Goal: Task Accomplishment & Management: Manage account settings

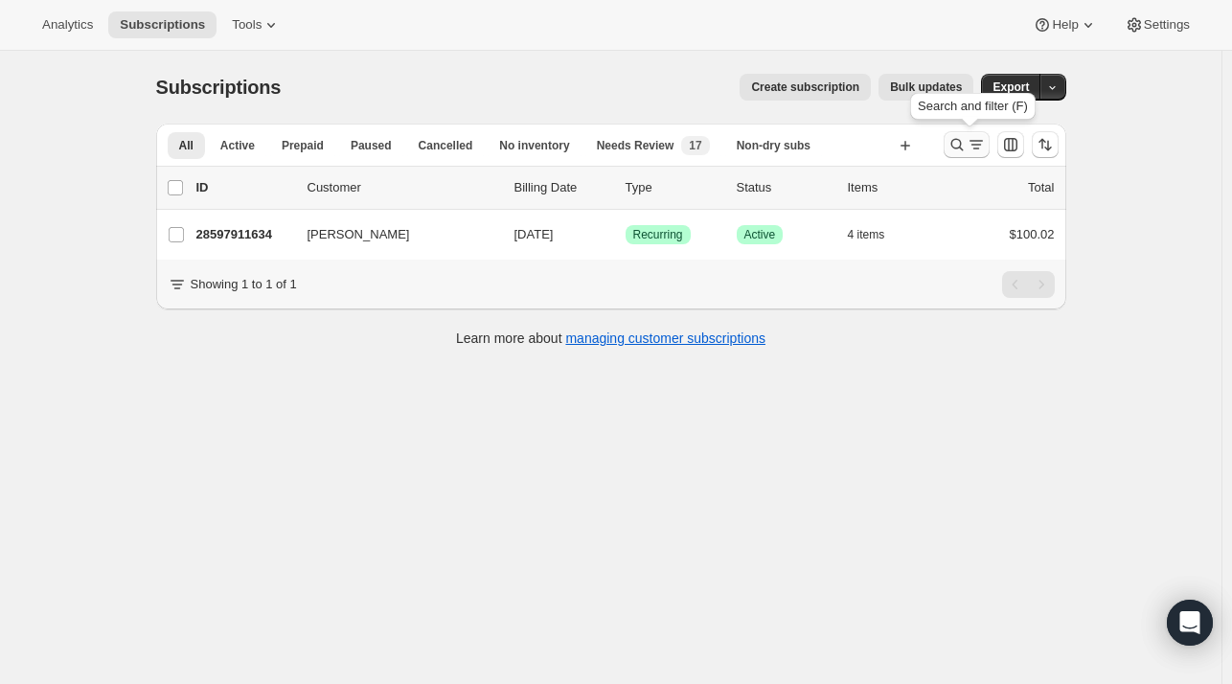
click at [965, 139] on icon "Search and filter results" at bounding box center [956, 144] width 19 height 19
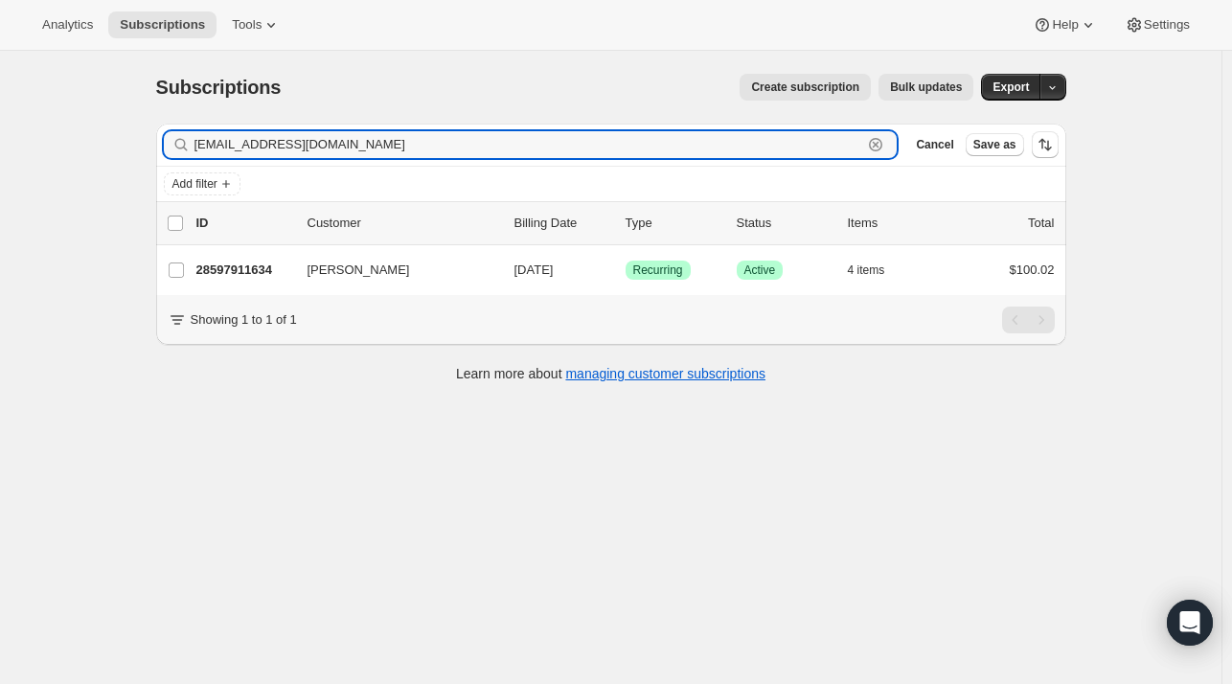
click at [885, 145] on icon "button" at bounding box center [875, 144] width 19 height 19
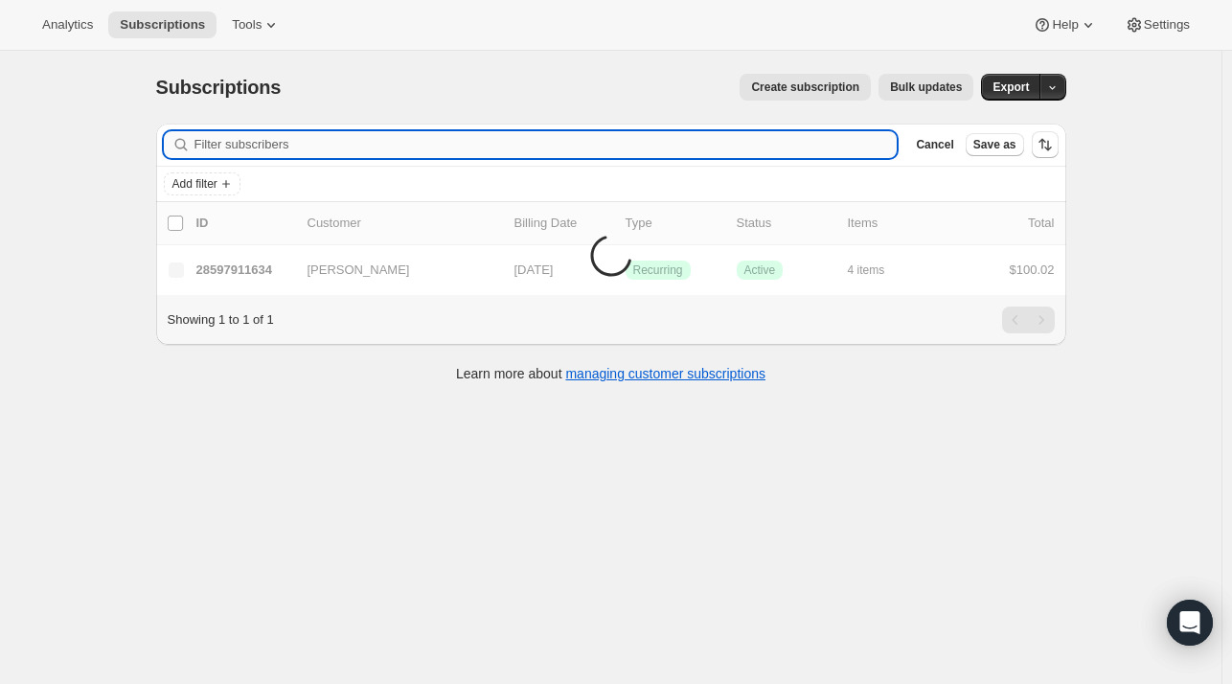
paste input "[EMAIL_ADDRESS][DOMAIN_NAME]"
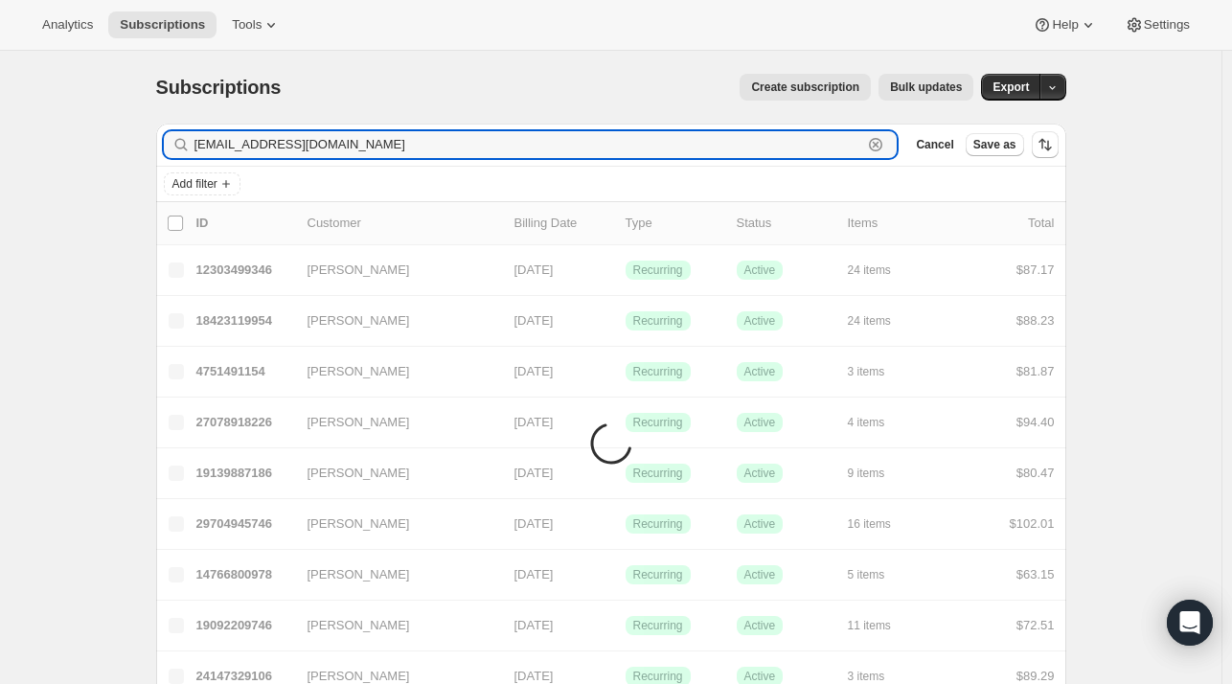
type input "[EMAIL_ADDRESS][DOMAIN_NAME]"
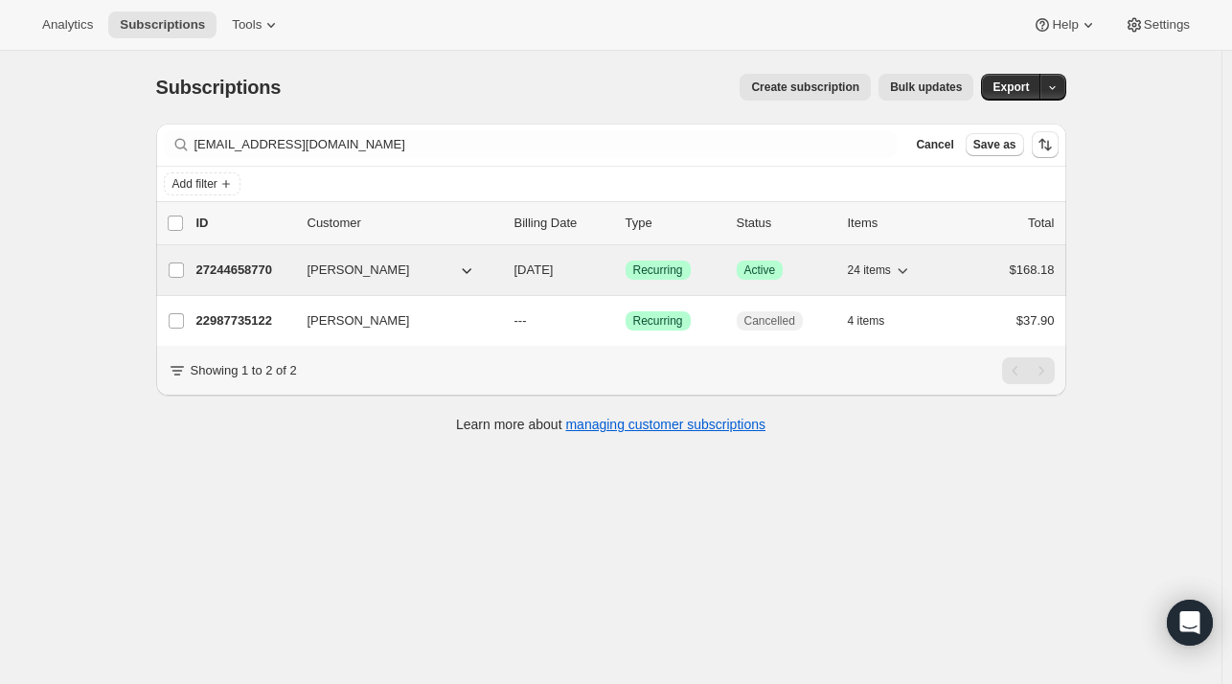
click at [315, 280] on div "27244658770 [PERSON_NAME] [DATE] Success Recurring Success Active 24 items $168…" at bounding box center [625, 270] width 858 height 27
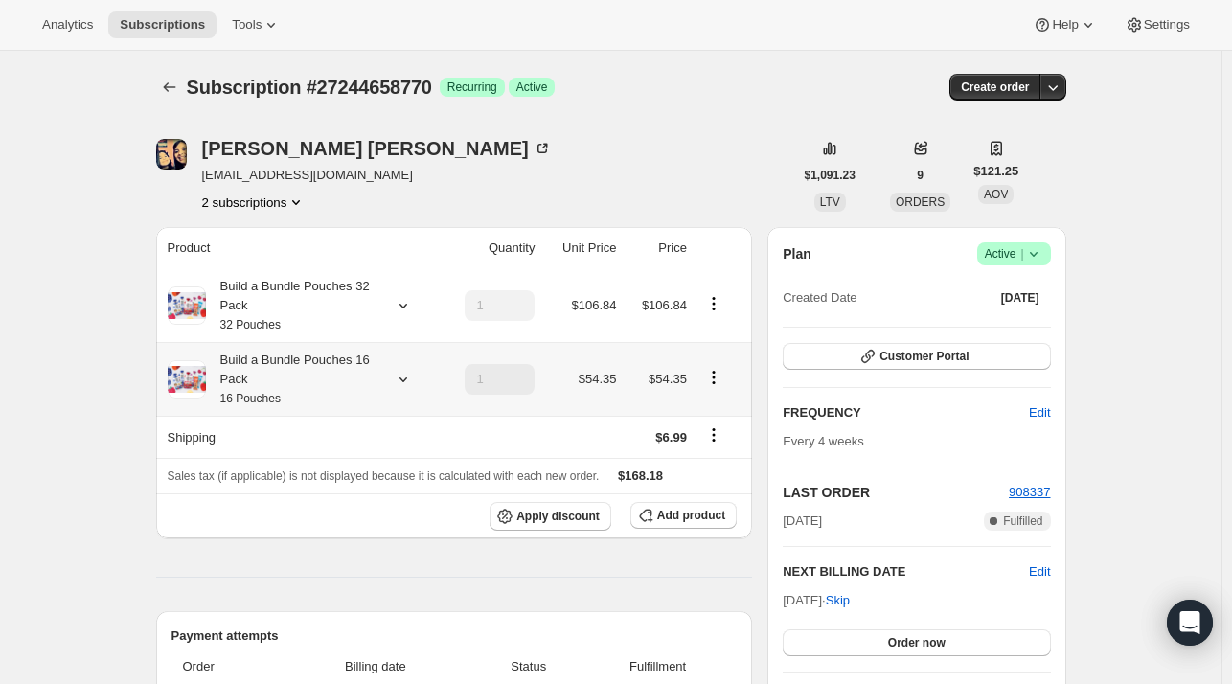
click at [401, 383] on icon at bounding box center [403, 379] width 19 height 19
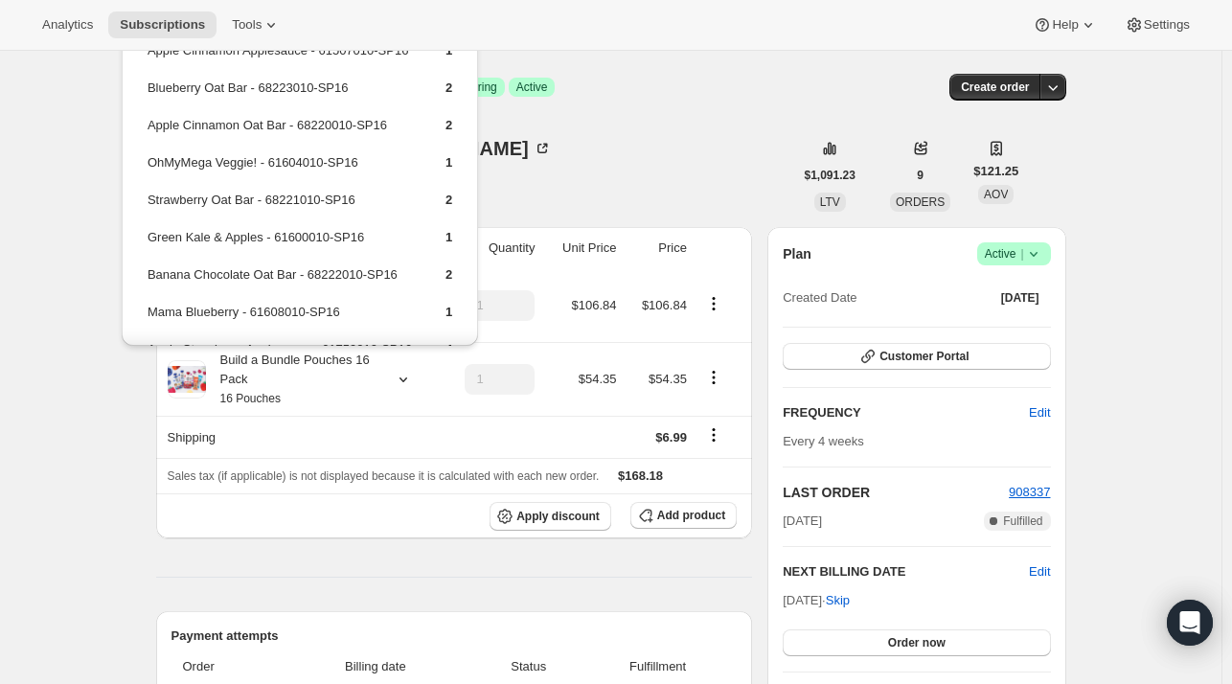
click at [568, 142] on div "[PERSON_NAME] [EMAIL_ADDRESS][DOMAIN_NAME] 2 subscriptions" at bounding box center [474, 175] width 637 height 73
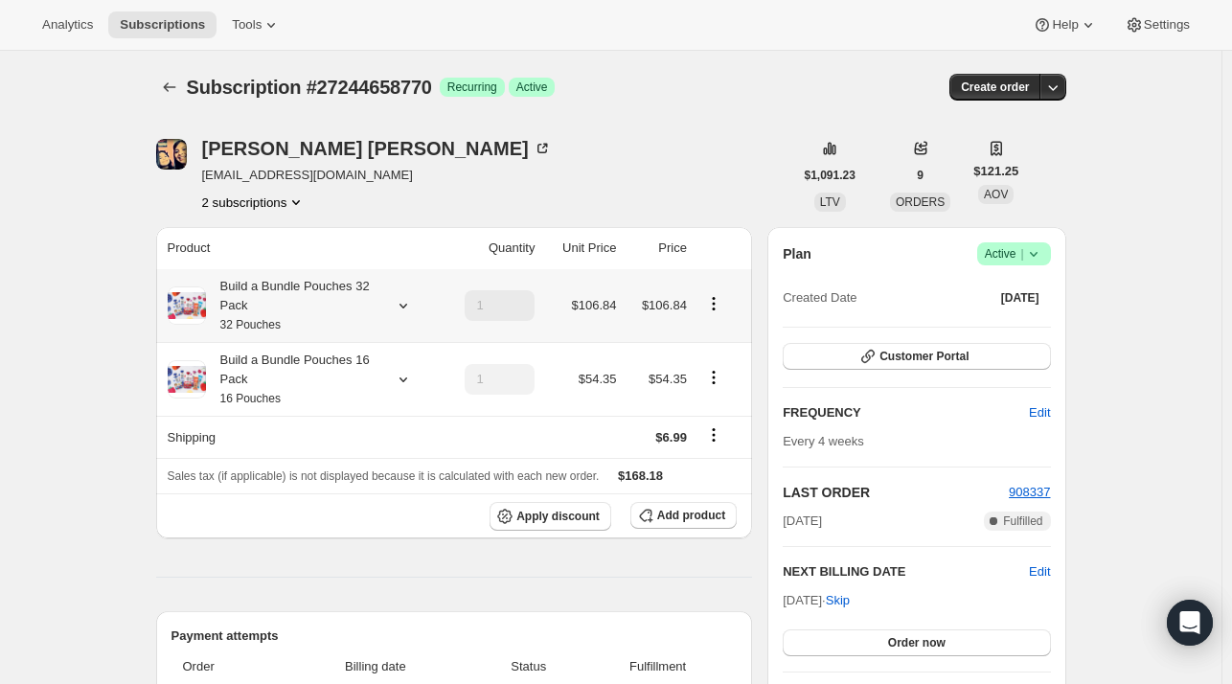
click at [408, 304] on icon at bounding box center [403, 305] width 19 height 19
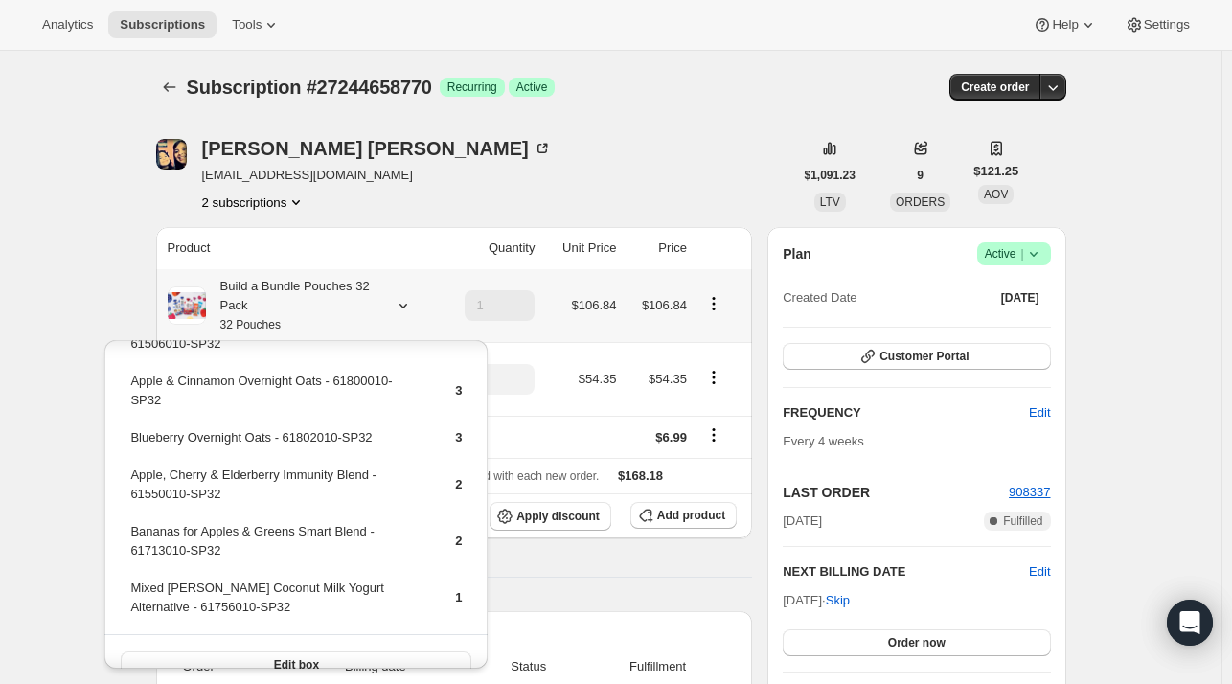
scroll to position [406, 0]
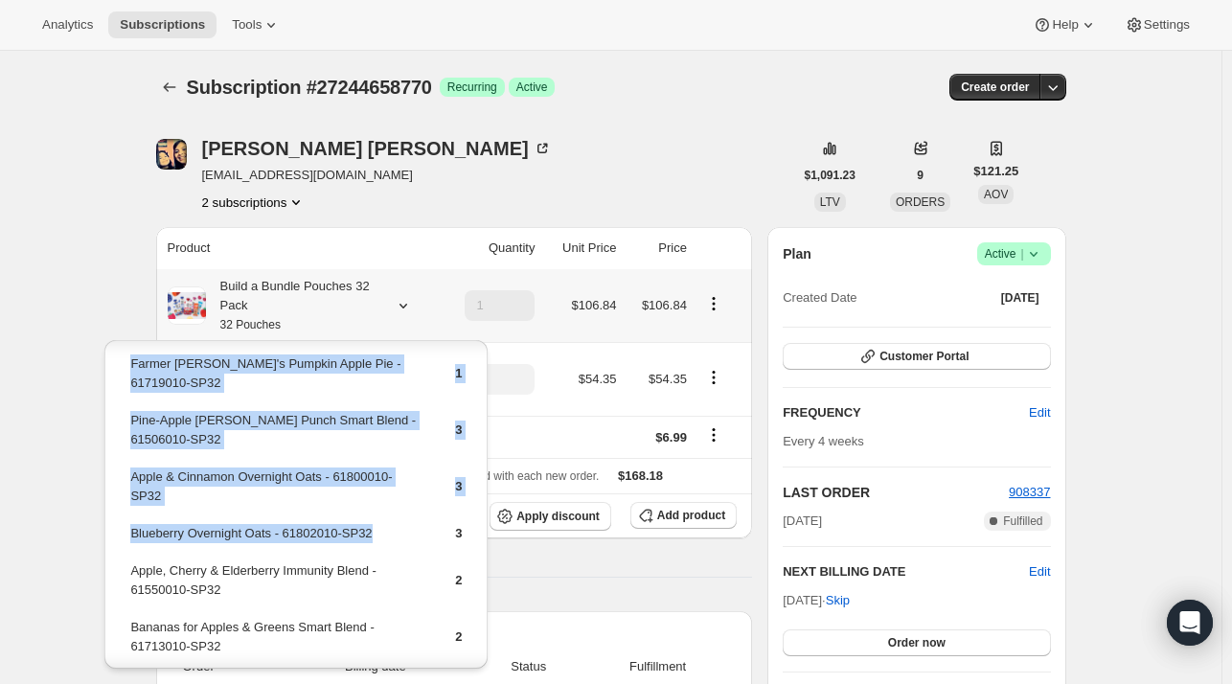
drag, startPoint x: 376, startPoint y: 506, endPoint x: 124, endPoint y: 513, distance: 252.0
click at [124, 513] on div "Pear-y Blueberry & Spinach Smart Blend - 61652010-SP32 3 Mango, Banana & Spirul…" at bounding box center [295, 362] width 383 height 856
drag, startPoint x: 295, startPoint y: 468, endPoint x: 308, endPoint y: 479, distance: 17.1
click at [295, 471] on td "Apple & Cinnamon Overnight Oats - 61800010-SP32" at bounding box center [275, 493] width 293 height 55
click at [356, 484] on td "Apple & Cinnamon Overnight Oats - 61800010-SP32" at bounding box center [275, 493] width 293 height 55
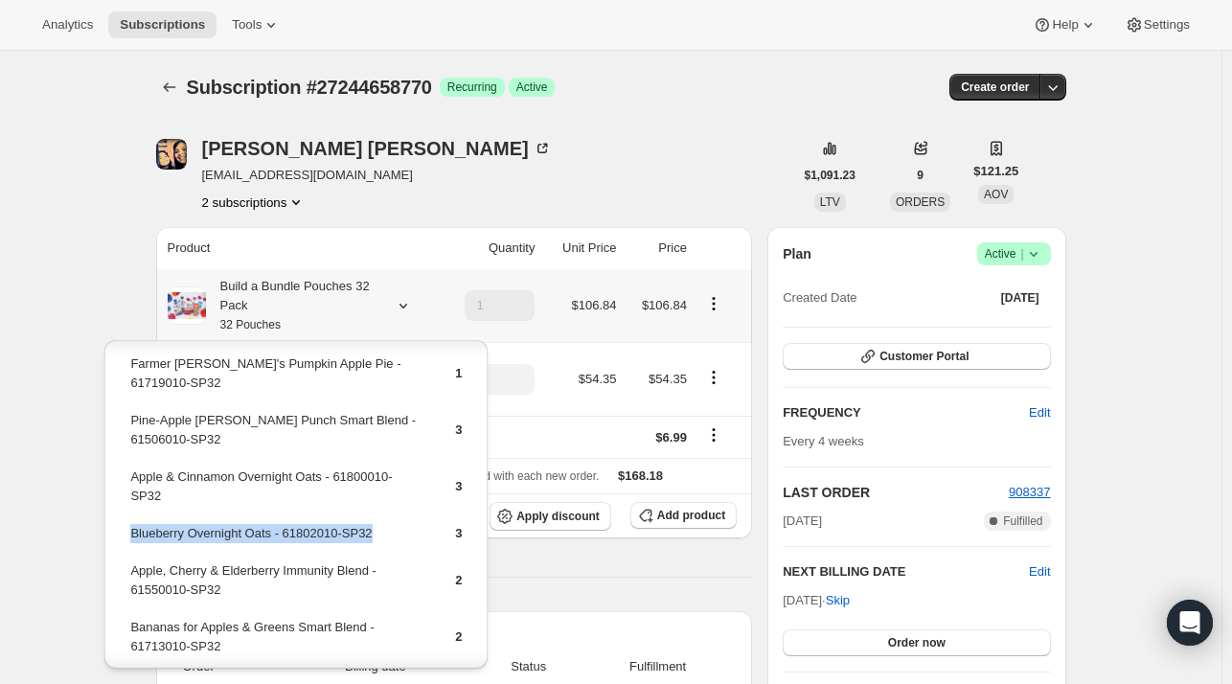
drag, startPoint x: 343, startPoint y: 515, endPoint x: 128, endPoint y: 512, distance: 214.5
click at [129, 523] on td "Blueberry Overnight Oats - 61802010-SP32" at bounding box center [275, 540] width 293 height 35
copy td "Blueberry Overnight Oats - 61802010-SP32"
click at [679, 513] on span "Add product" at bounding box center [691, 515] width 68 height 15
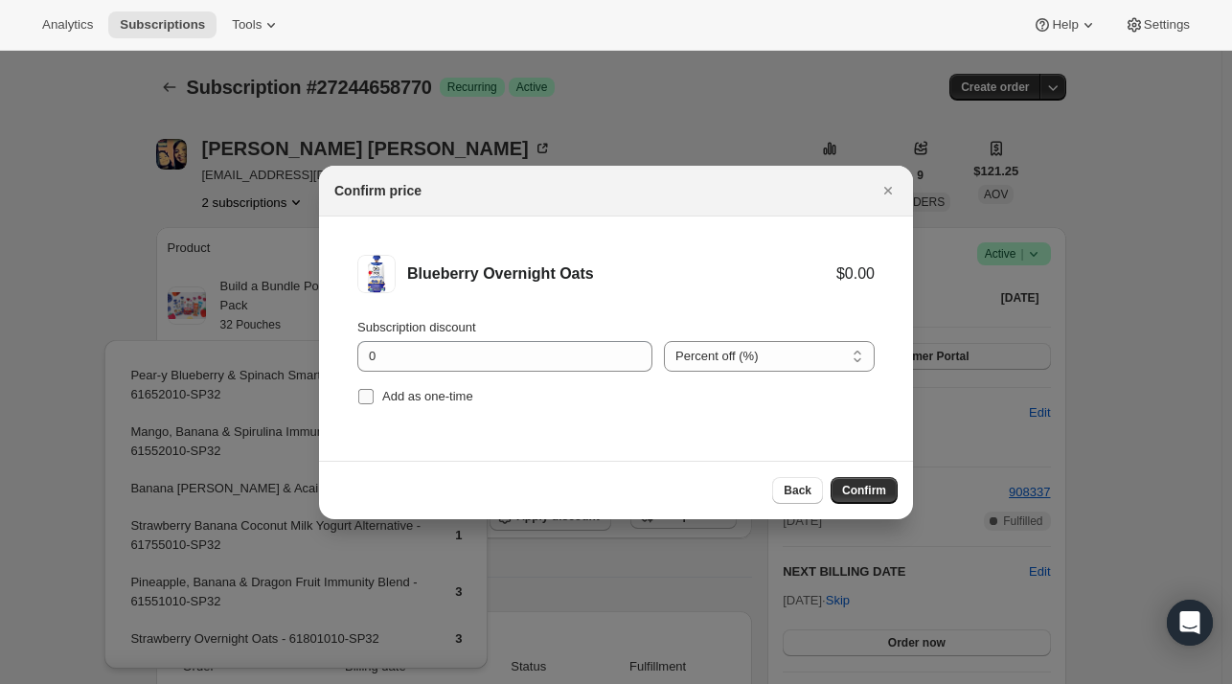
click at [440, 395] on span "Add as one-time" at bounding box center [427, 396] width 91 height 14
click at [373, 395] on input "Add as one-time" at bounding box center [365, 396] width 15 height 15
checkbox input "true"
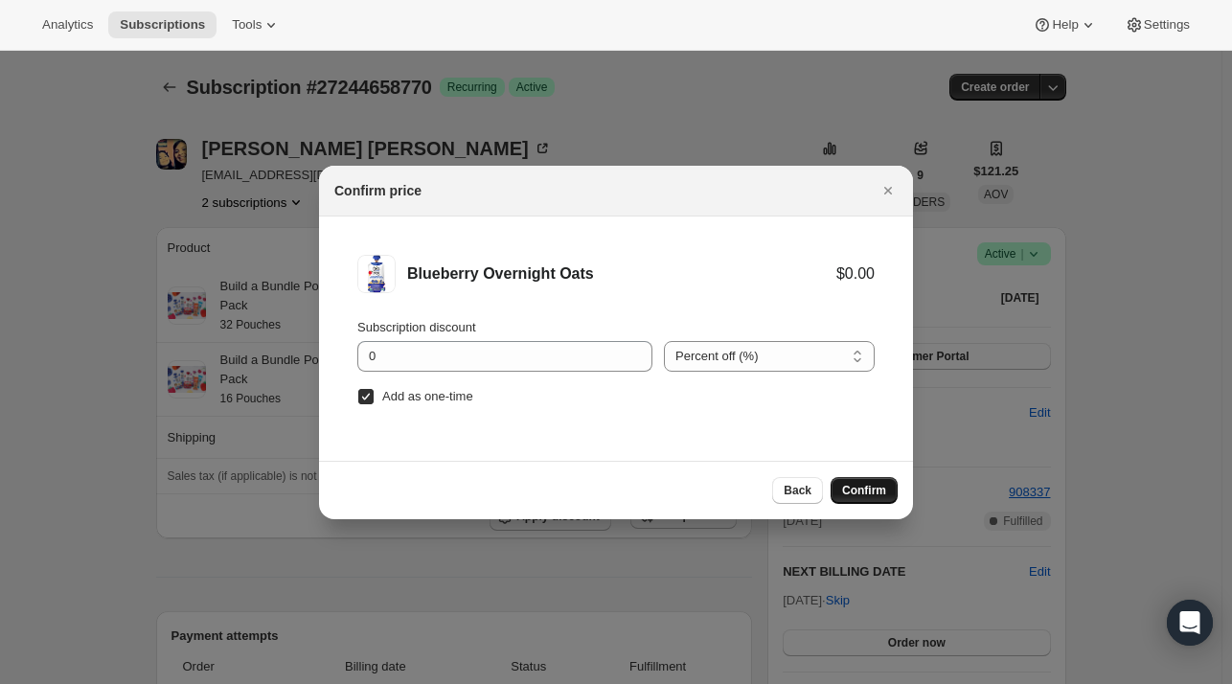
click at [842, 486] on button "Confirm" at bounding box center [863, 490] width 67 height 27
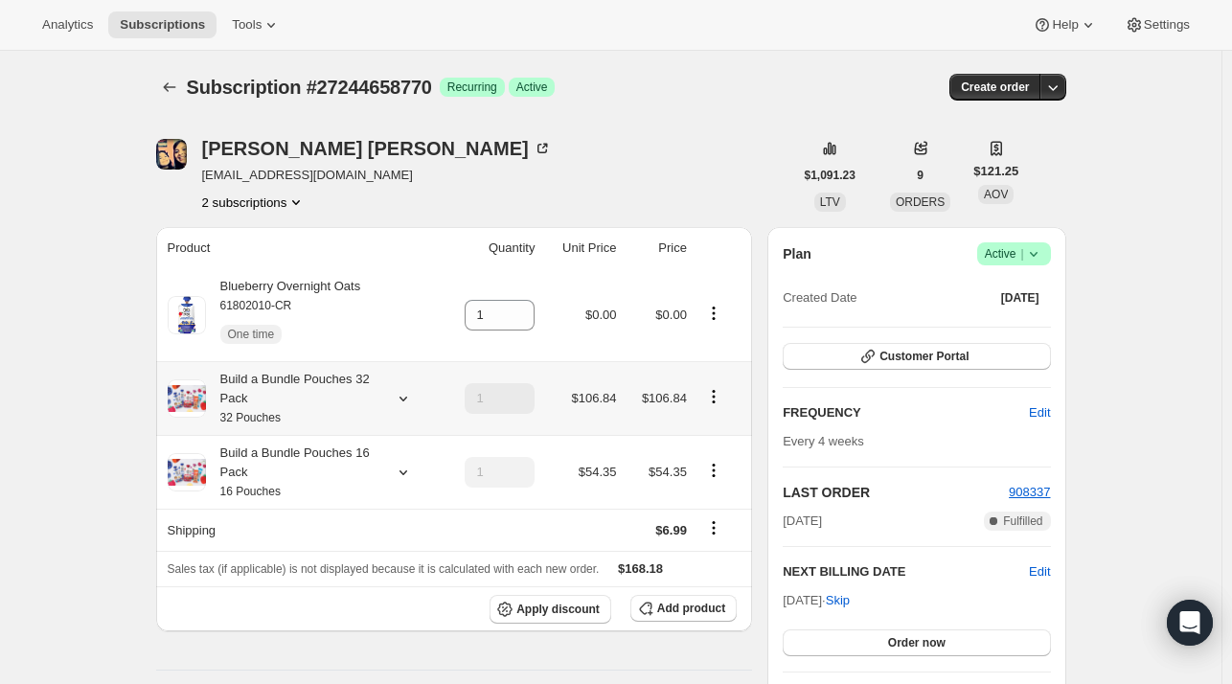
click at [413, 403] on icon at bounding box center [403, 398] width 19 height 19
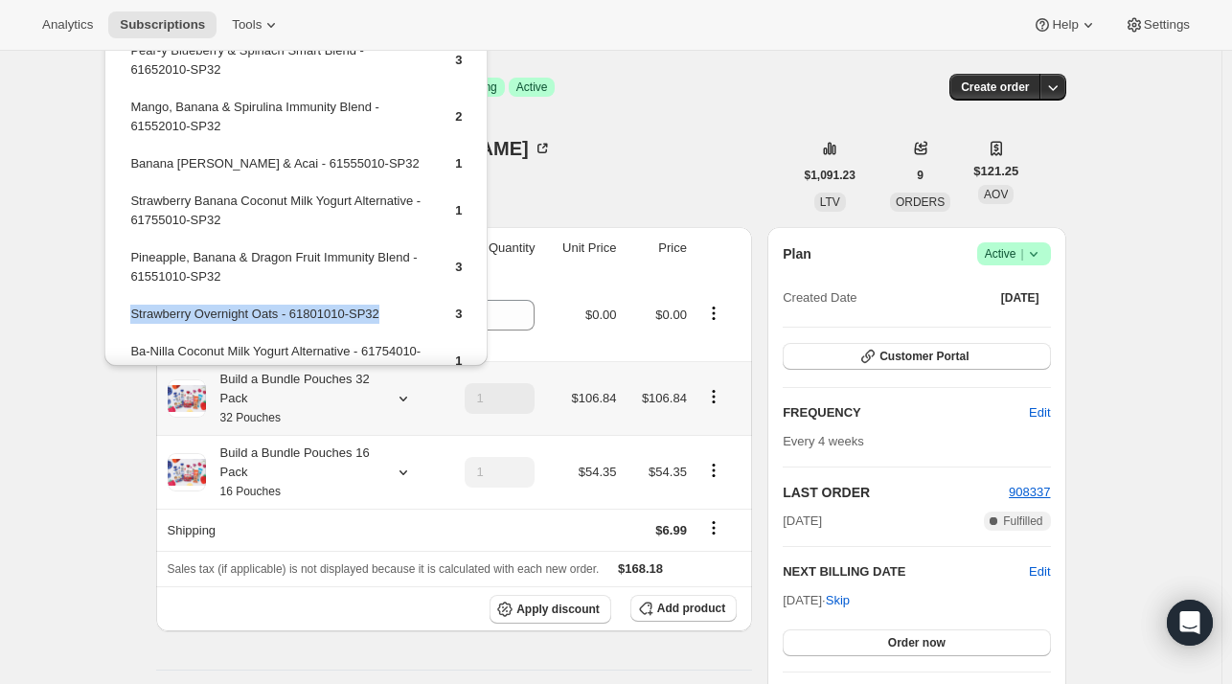
drag, startPoint x: 314, startPoint y: 313, endPoint x: 132, endPoint y: 314, distance: 182.0
click at [132, 314] on td "Strawberry Overnight Oats - 61801010-SP32" at bounding box center [275, 321] width 293 height 35
copy td "Strawberry Overnight Oats - 61801010-SP32"
click at [711, 605] on span "Add product" at bounding box center [691, 607] width 68 height 15
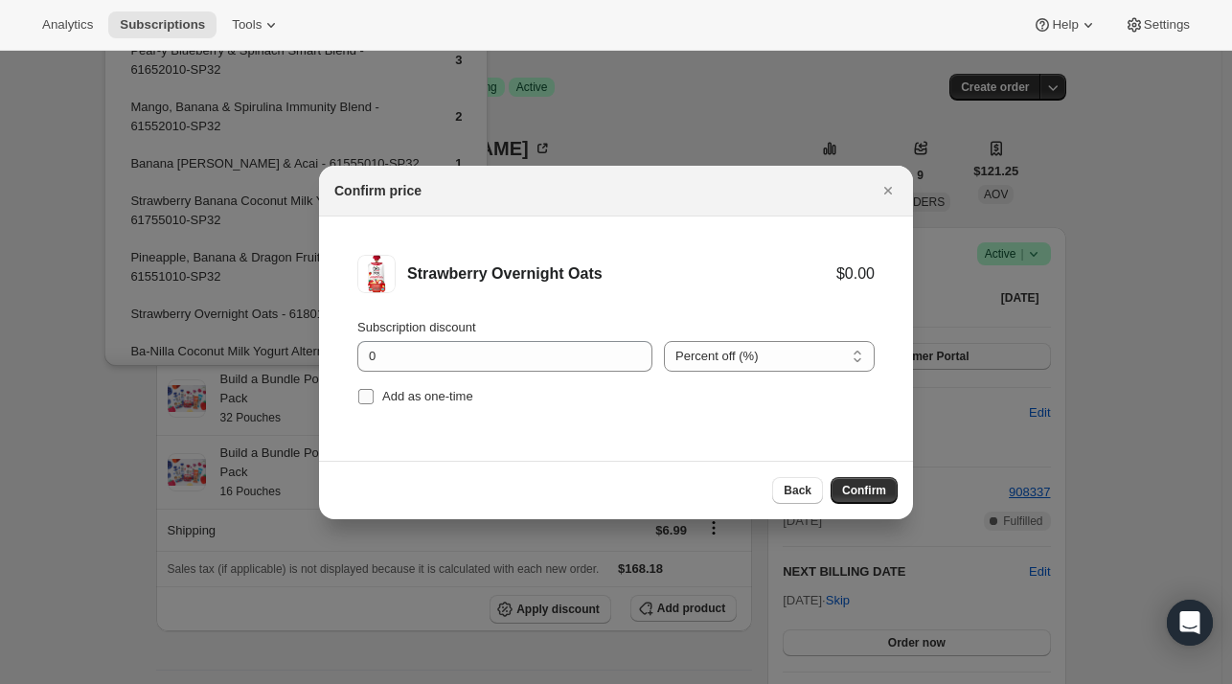
drag, startPoint x: 433, startPoint y: 403, endPoint x: 561, endPoint y: 422, distance: 129.7
click at [433, 402] on span "Add as one-time" at bounding box center [427, 396] width 91 height 14
click at [373, 402] on input "Add as one-time" at bounding box center [365, 396] width 15 height 15
checkbox input "true"
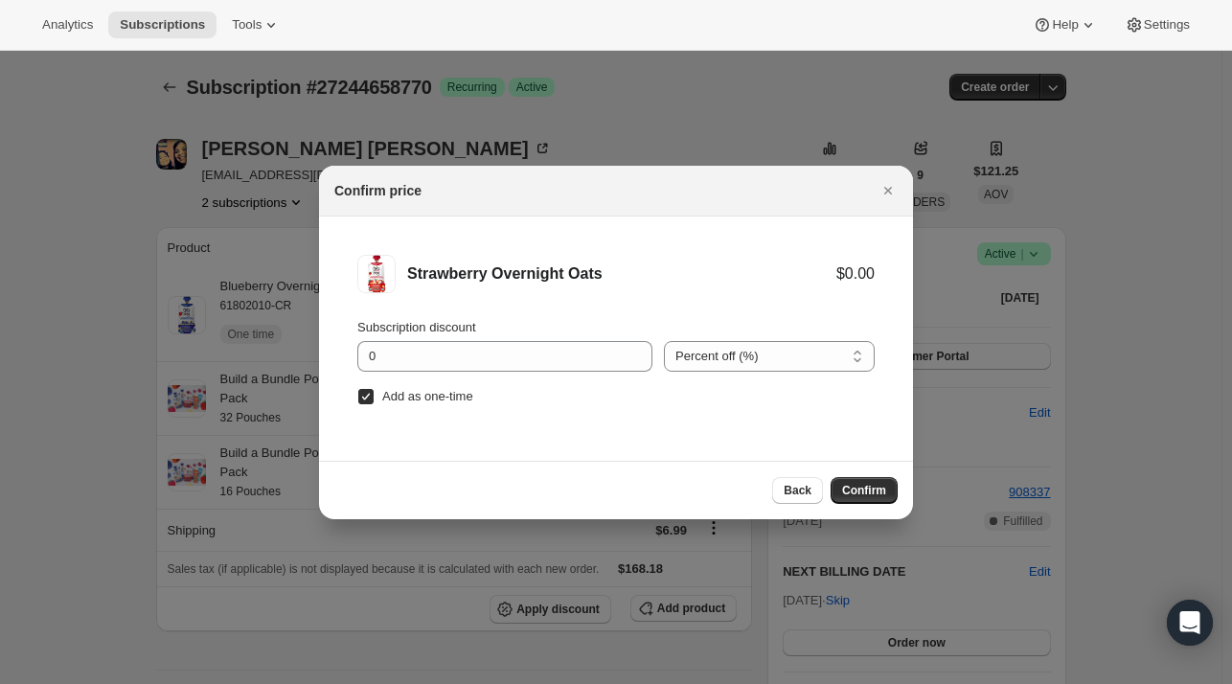
click at [849, 490] on span "Confirm" at bounding box center [864, 490] width 44 height 15
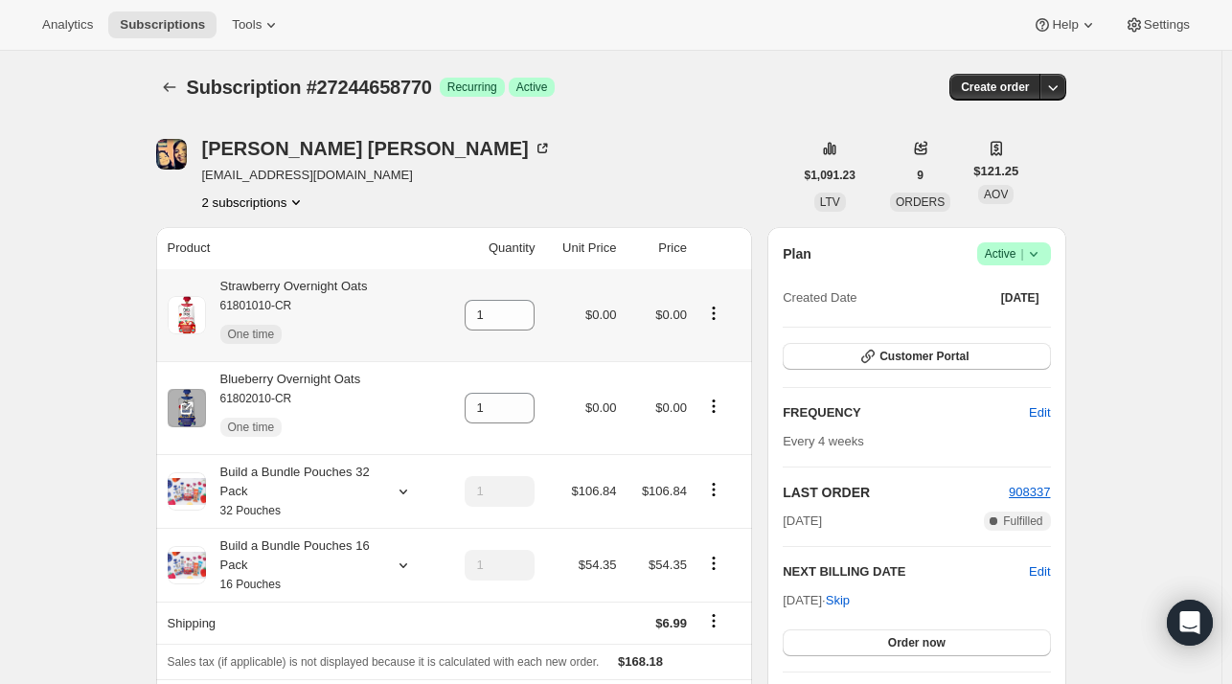
scroll to position [96, 0]
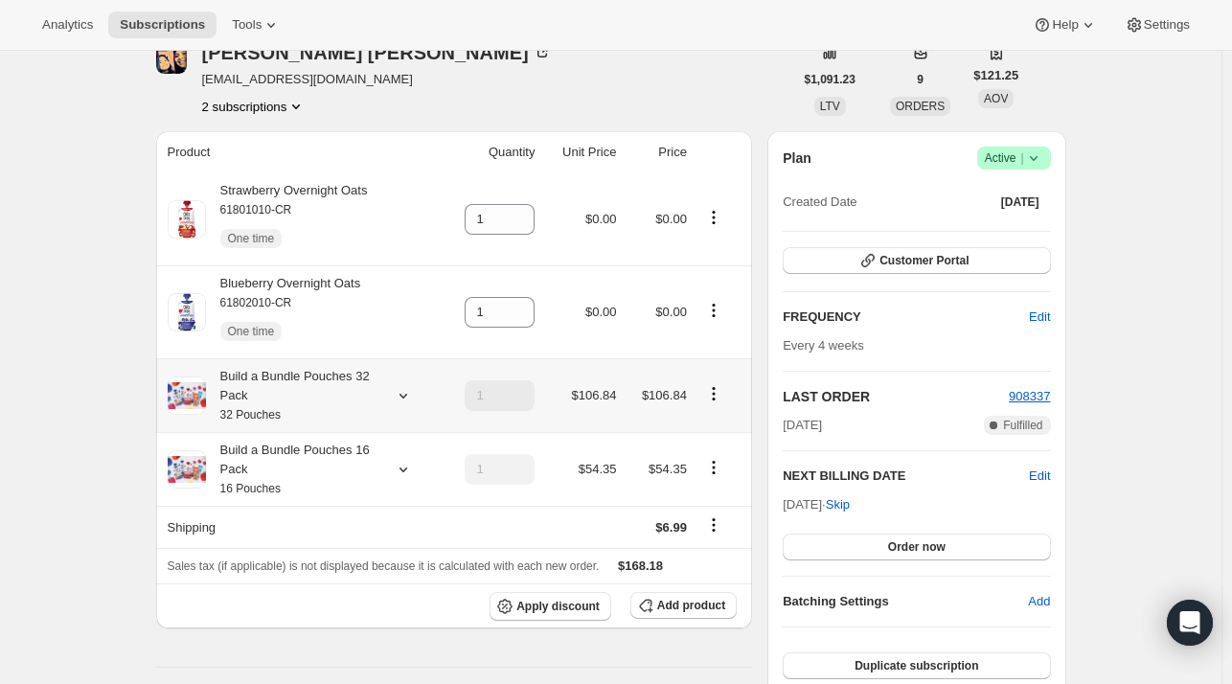
click at [401, 397] on icon at bounding box center [403, 395] width 19 height 19
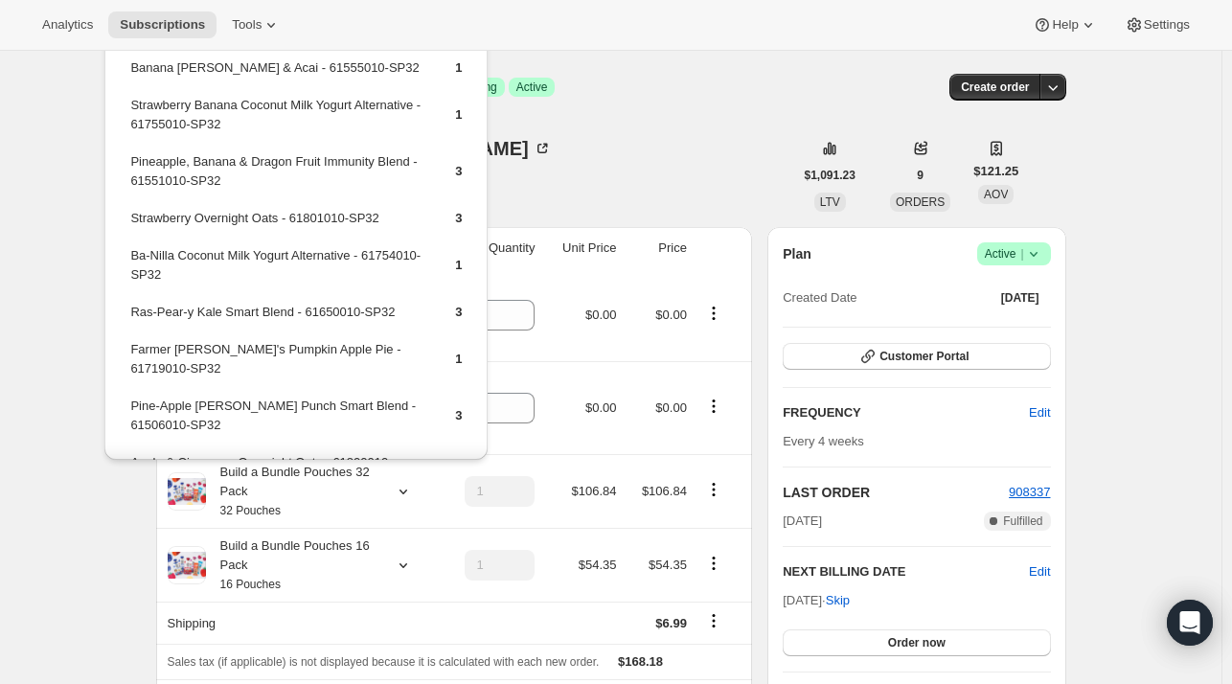
click at [624, 204] on div "[PERSON_NAME] [EMAIL_ADDRESS][DOMAIN_NAME] 2 subscriptions" at bounding box center [474, 175] width 637 height 73
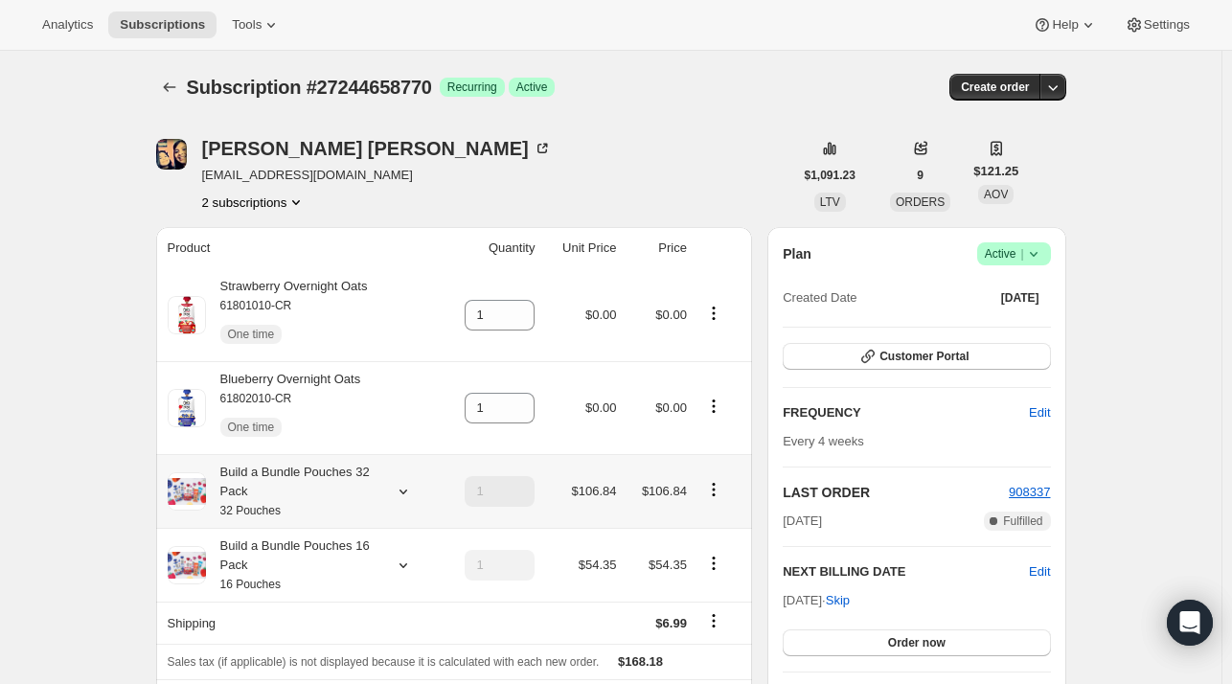
click at [407, 488] on icon at bounding box center [403, 491] width 19 height 19
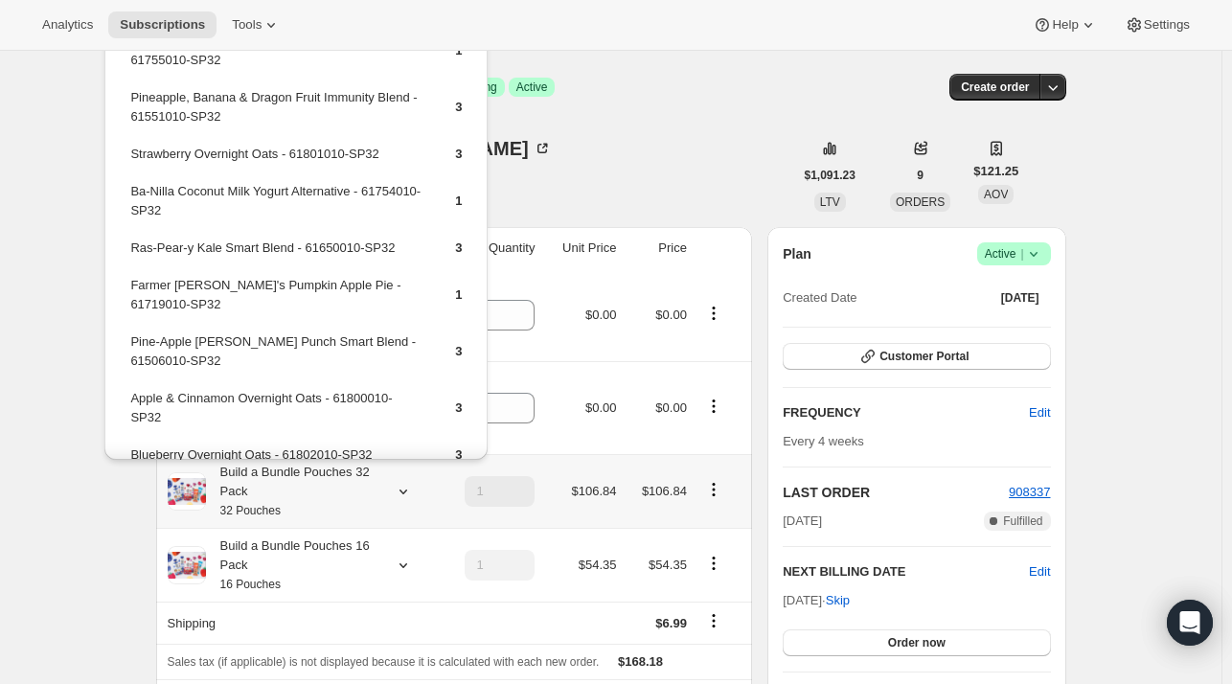
scroll to position [192, 0]
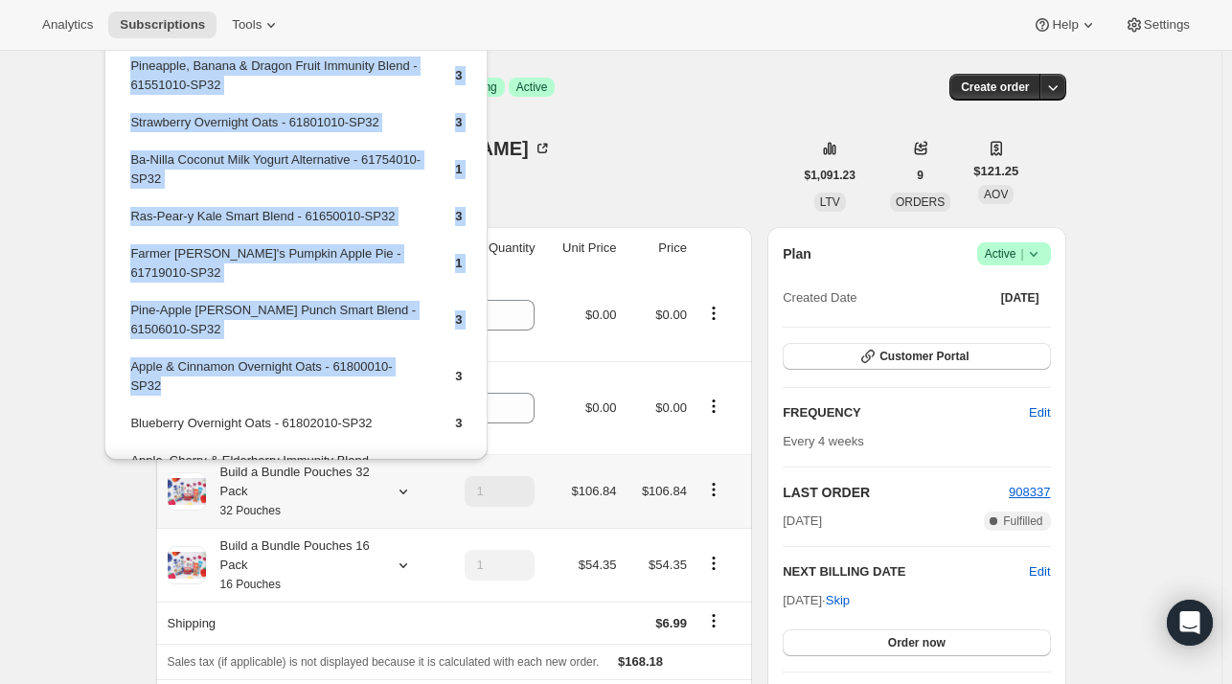
drag, startPoint x: 193, startPoint y: 370, endPoint x: 126, endPoint y: 348, distance: 70.6
click at [126, 348] on div "Pear-y Blueberry & Spinach Smart Blend - 61652010-SP32 3 Mango, Banana & Spirul…" at bounding box center [295, 252] width 383 height 856
click at [173, 371] on td "Apple & Cinnamon Overnight Oats - 61800010-SP32" at bounding box center [275, 383] width 293 height 55
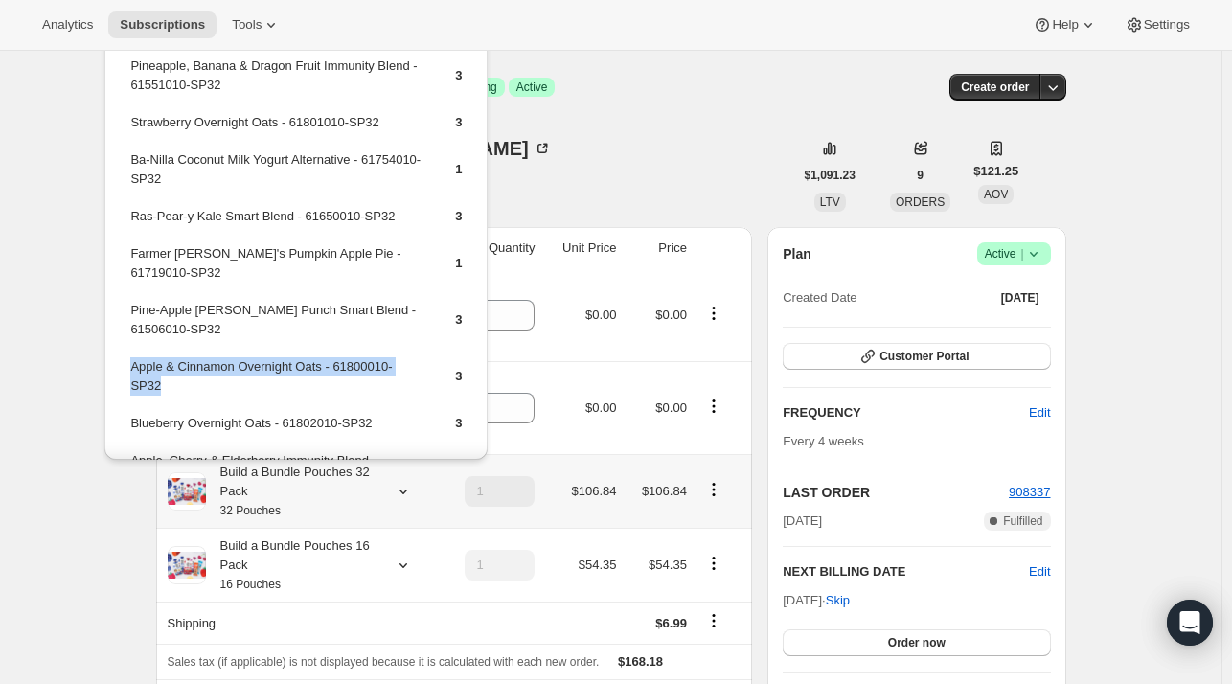
drag, startPoint x: 173, startPoint y: 369, endPoint x: 128, endPoint y: 346, distance: 50.5
click at [129, 356] on td "Apple & Cinnamon Overnight Oats - 61800010-SP32" at bounding box center [275, 383] width 293 height 55
copy td "Apple & Cinnamon Overnight Oats - 61800010-SP32"
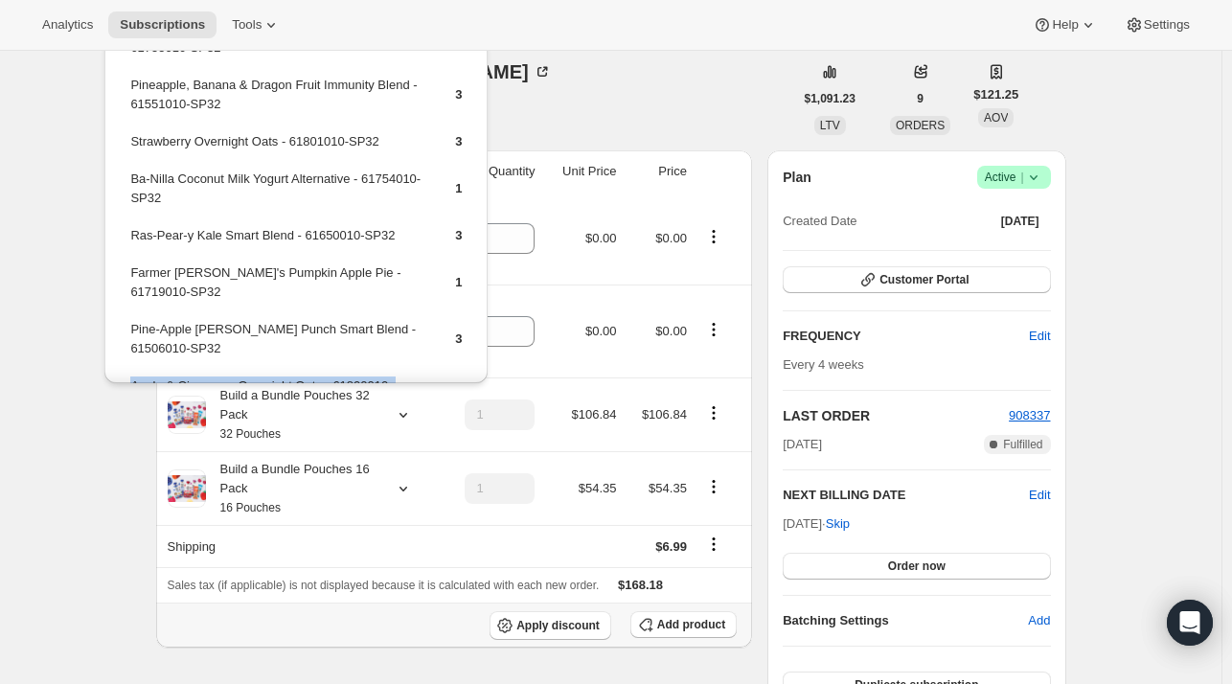
scroll to position [96, 0]
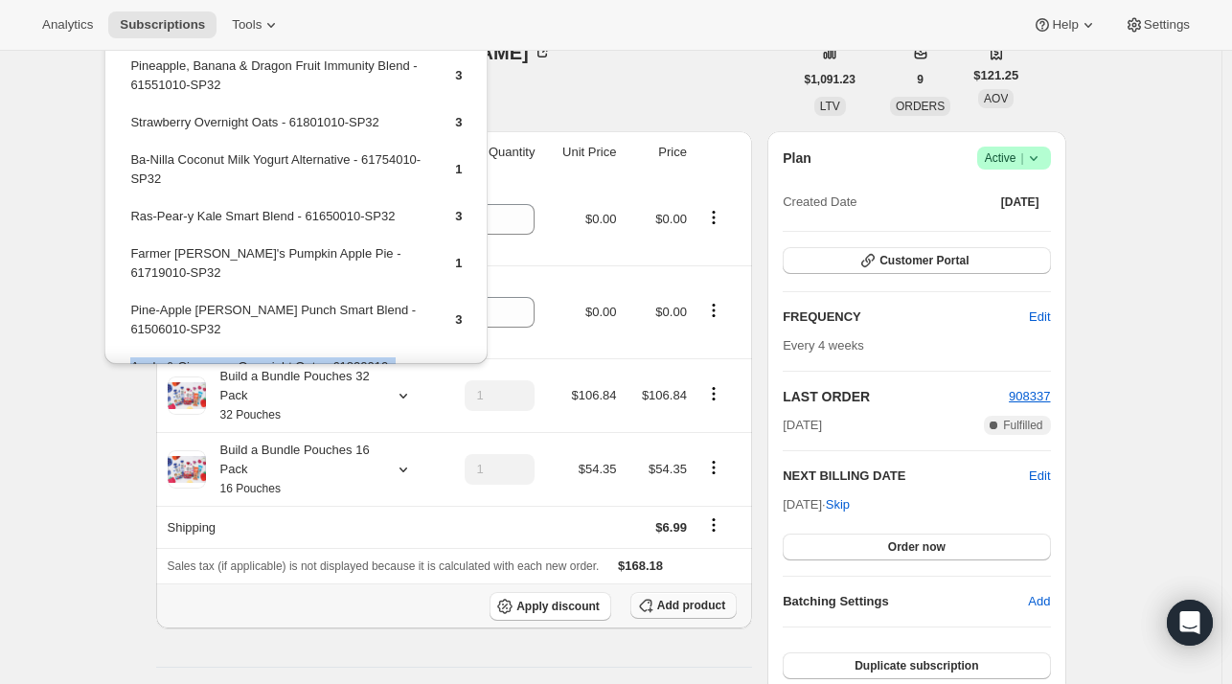
click at [679, 604] on span "Add product" at bounding box center [691, 605] width 68 height 15
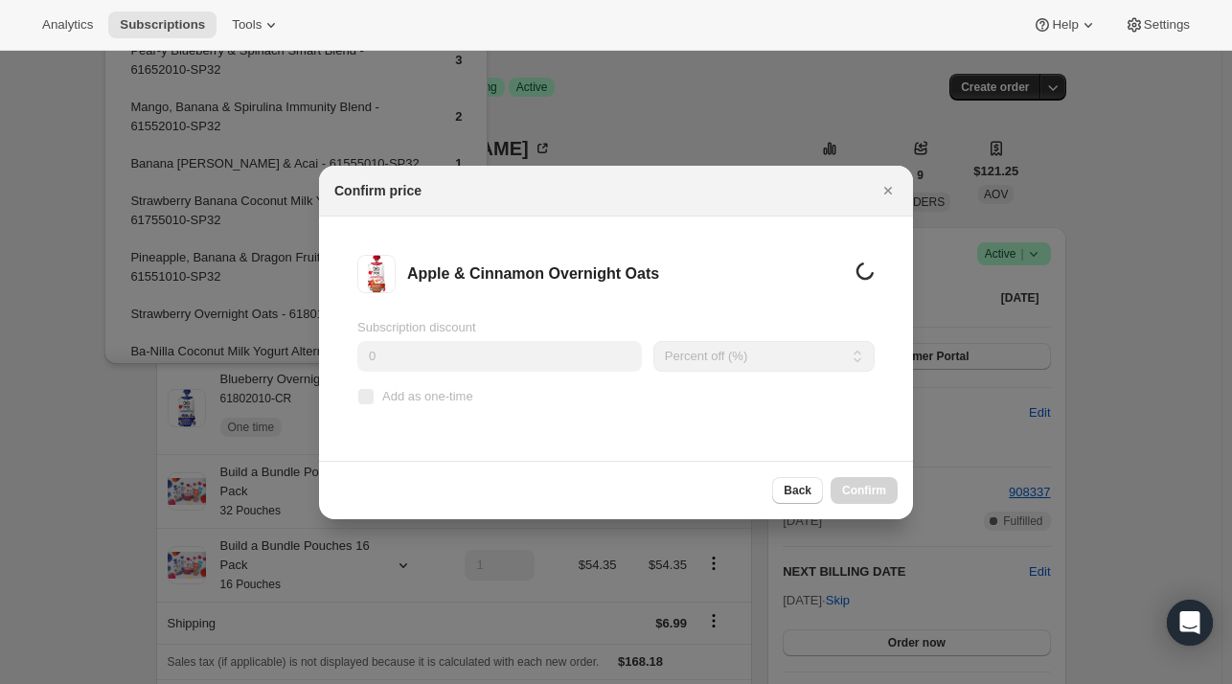
scroll to position [0, 0]
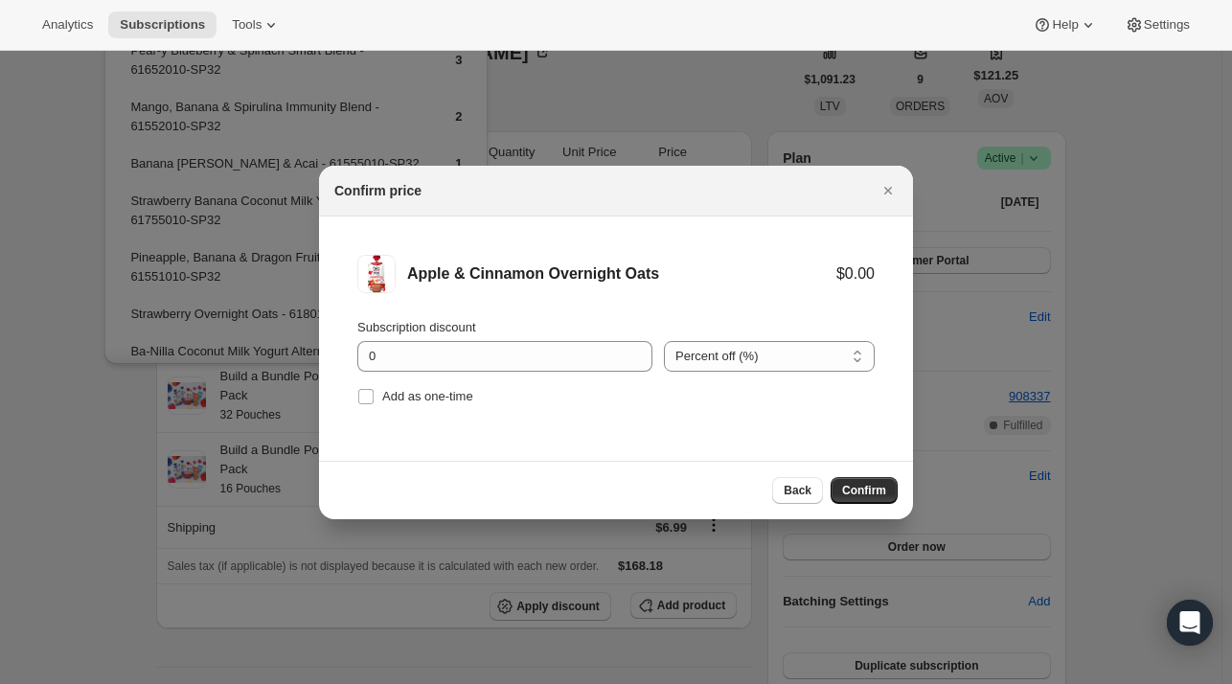
drag, startPoint x: 441, startPoint y: 395, endPoint x: 797, endPoint y: 474, distance: 364.8
click at [440, 396] on span "Add as one-time" at bounding box center [427, 396] width 91 height 14
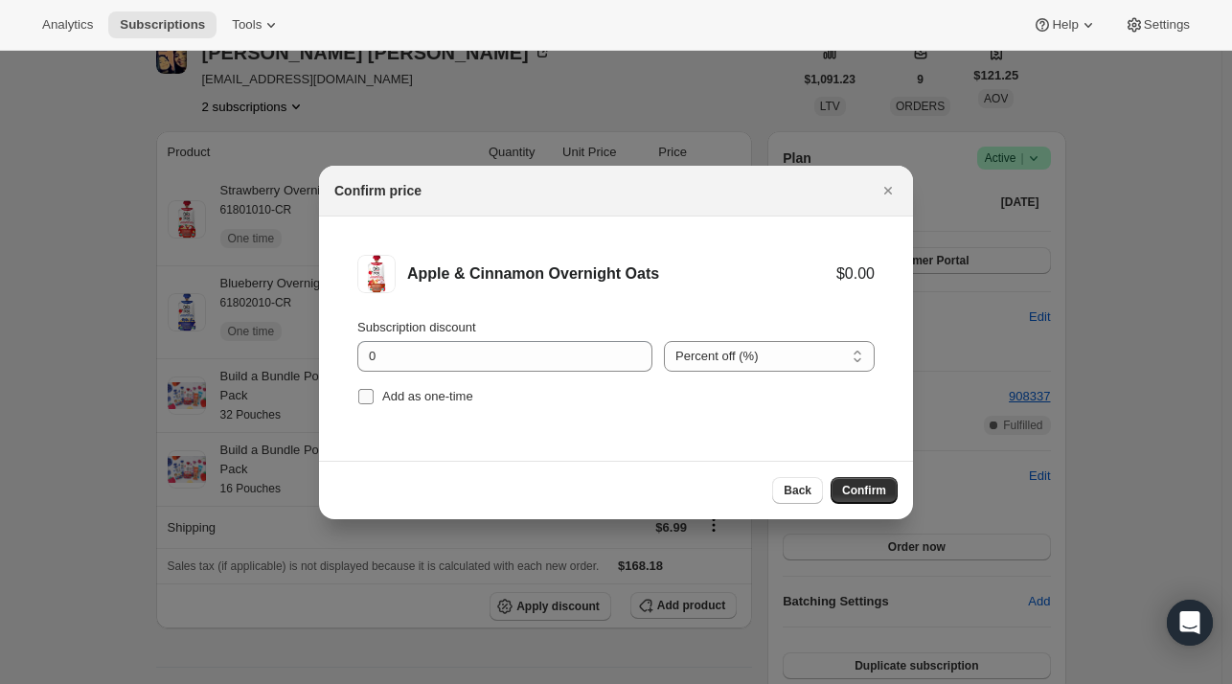
drag, startPoint x: 403, startPoint y: 395, endPoint x: 483, endPoint y: 392, distance: 79.5
click at [402, 394] on span "Add as one-time" at bounding box center [427, 396] width 91 height 14
click at [373, 394] on input "Add as one-time" at bounding box center [365, 396] width 15 height 15
checkbox input "true"
click at [833, 478] on button "Confirm" at bounding box center [863, 490] width 67 height 27
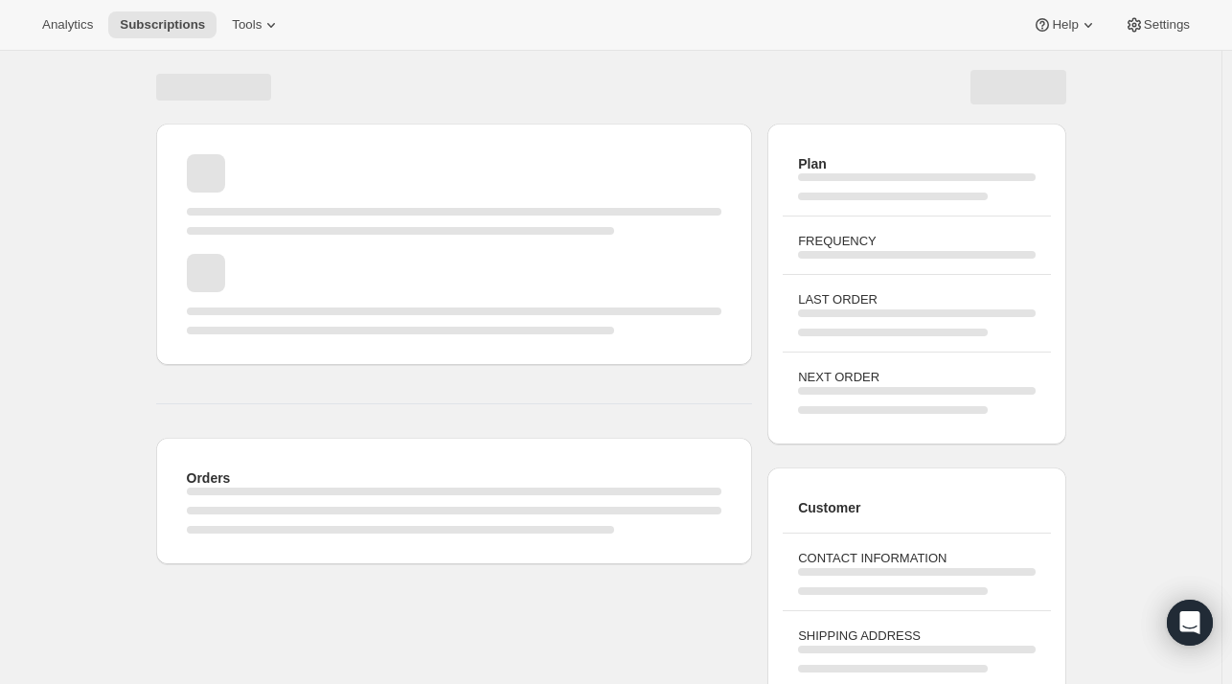
scroll to position [96, 0]
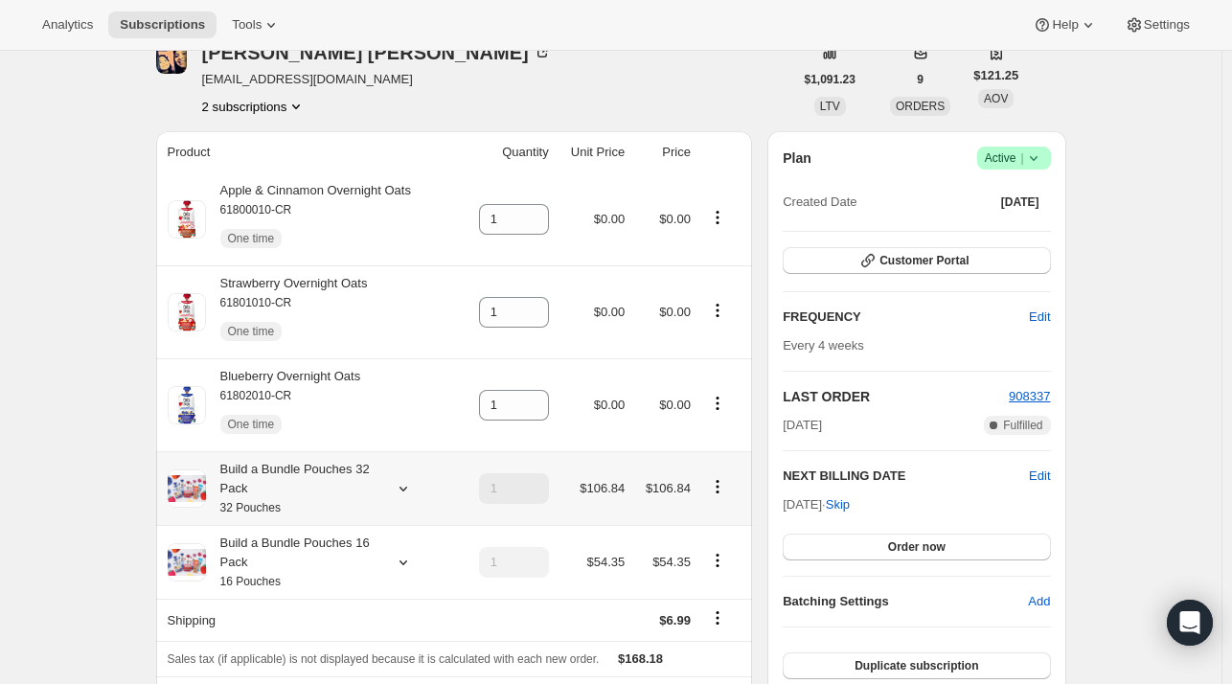
click at [406, 490] on icon at bounding box center [402, 488] width 8 height 5
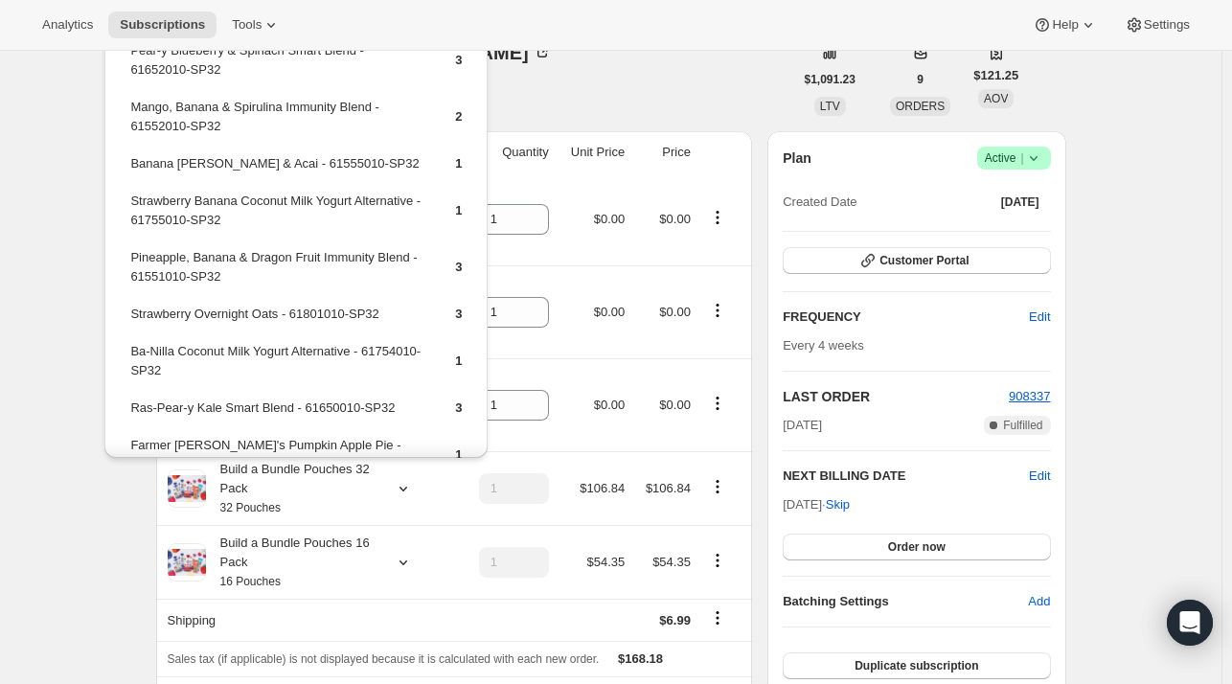
click at [628, 91] on div "[PERSON_NAME] [EMAIL_ADDRESS][DOMAIN_NAME] 2 subscriptions" at bounding box center [474, 79] width 637 height 73
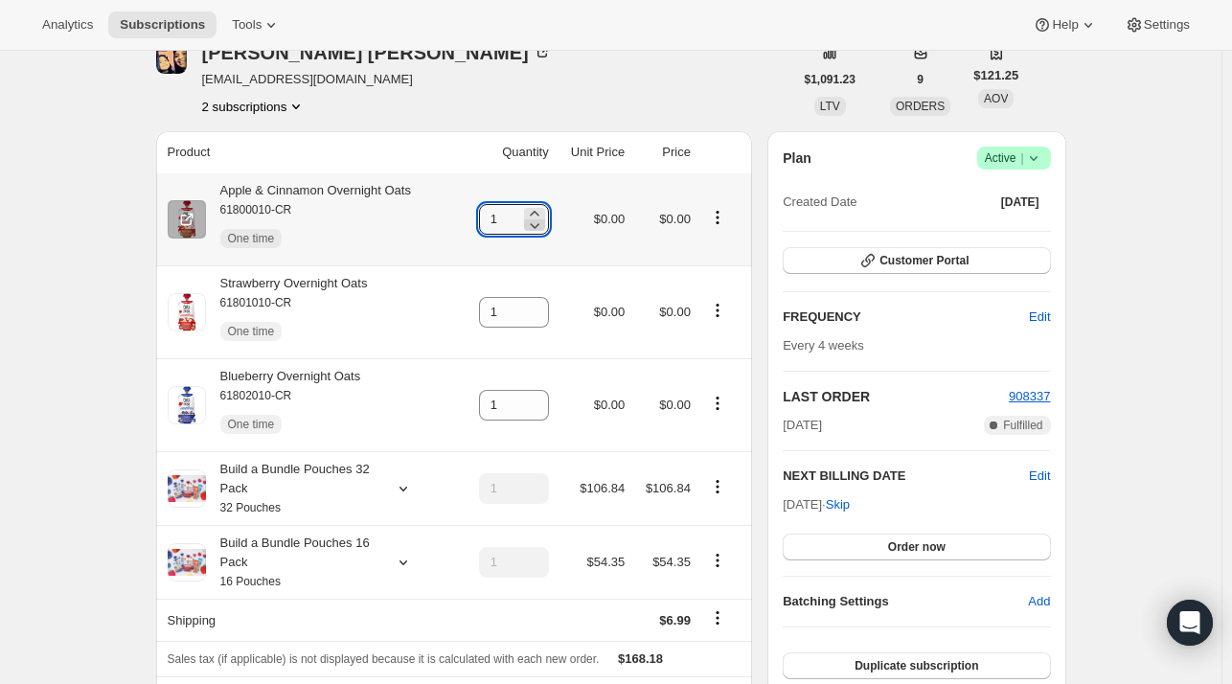
click at [540, 217] on icon at bounding box center [534, 224] width 19 height 19
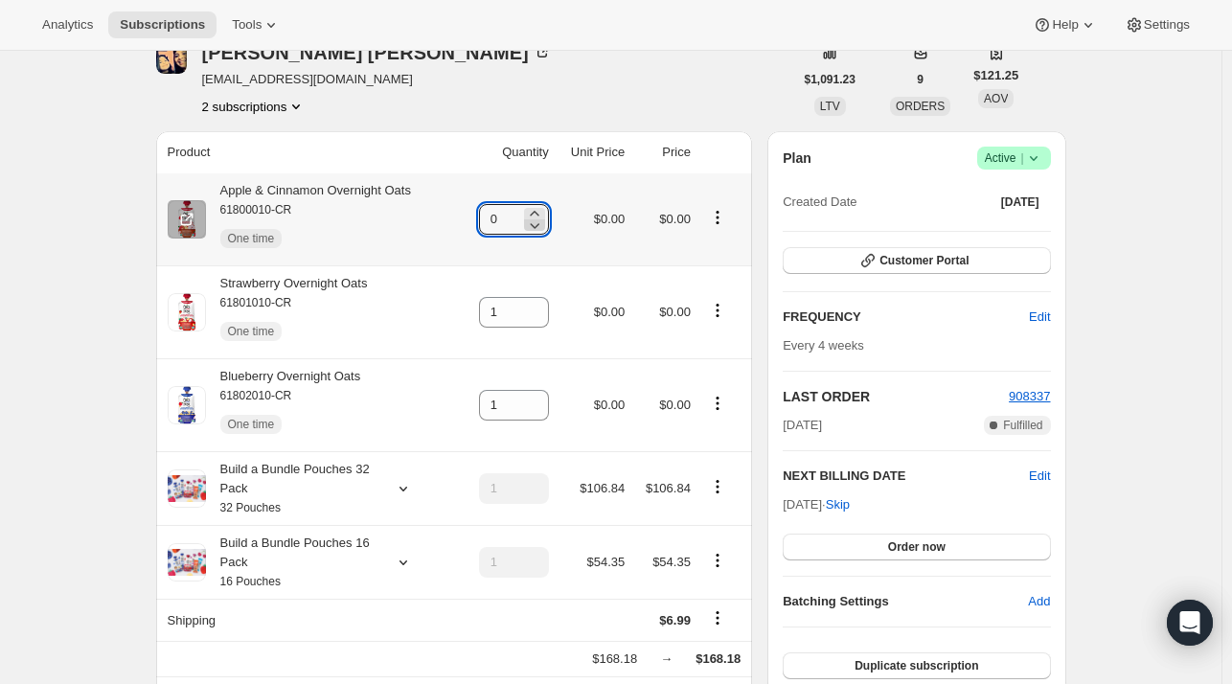
click at [540, 215] on icon at bounding box center [534, 213] width 19 height 19
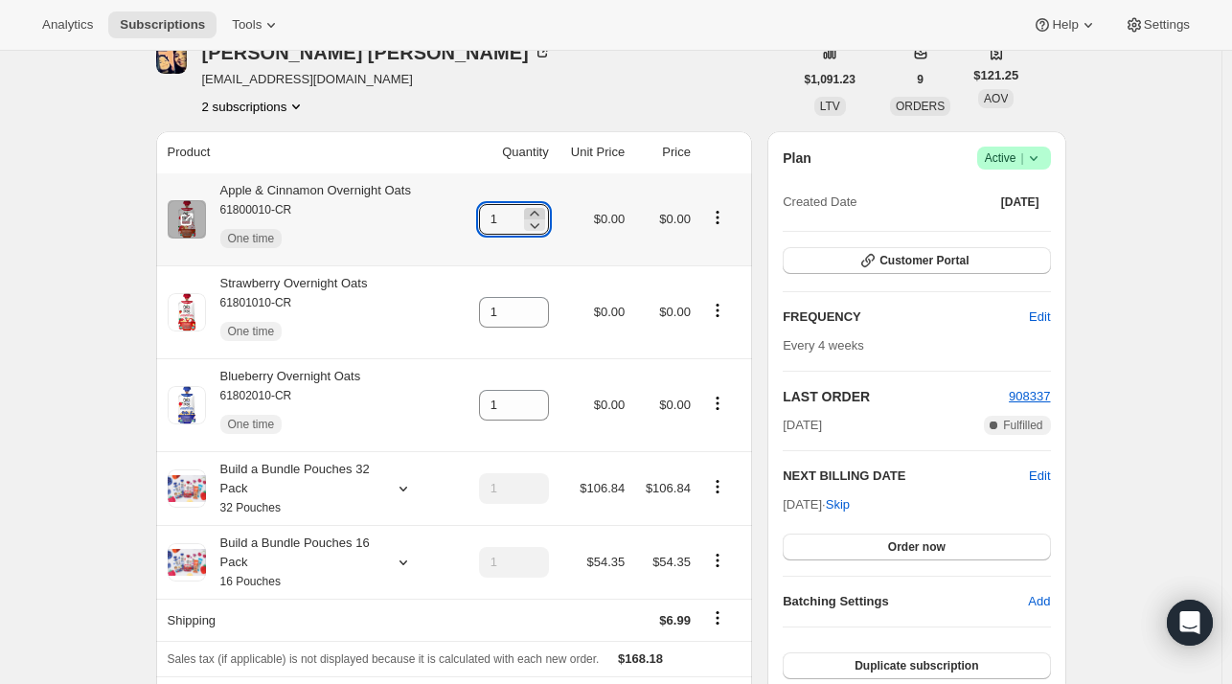
click at [538, 212] on icon at bounding box center [534, 213] width 9 height 5
type input "2"
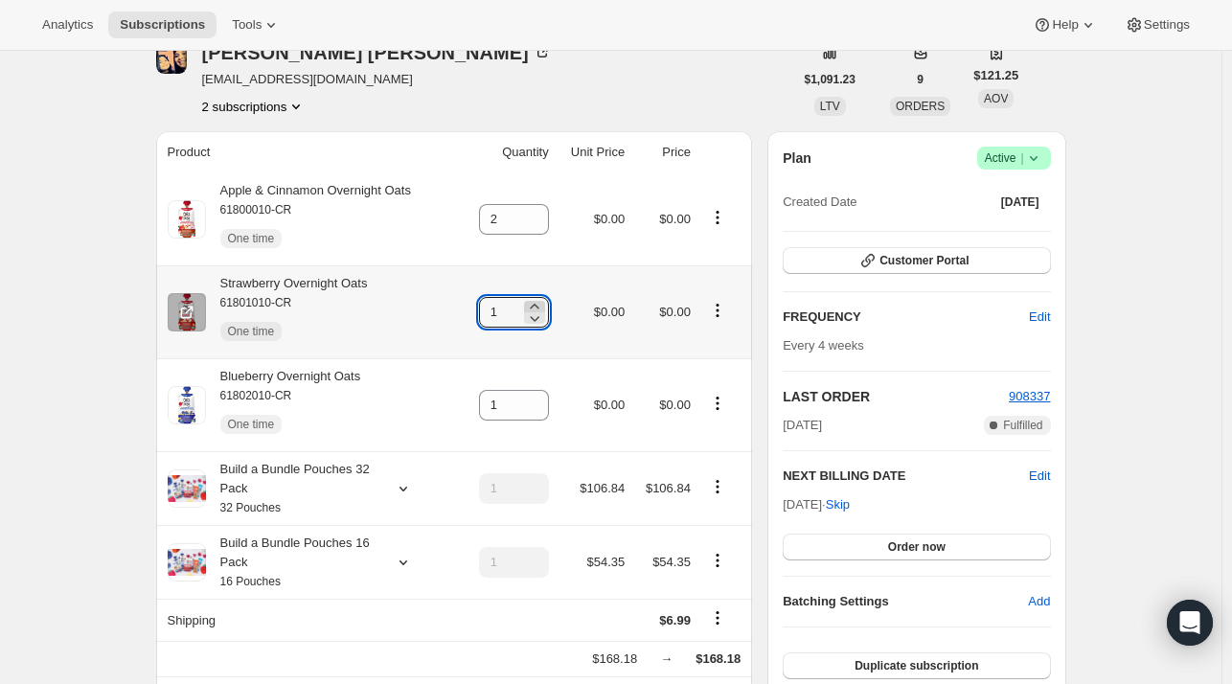
click at [538, 299] on icon at bounding box center [534, 306] width 19 height 19
click at [543, 317] on icon at bounding box center [534, 317] width 19 height 19
type input "2"
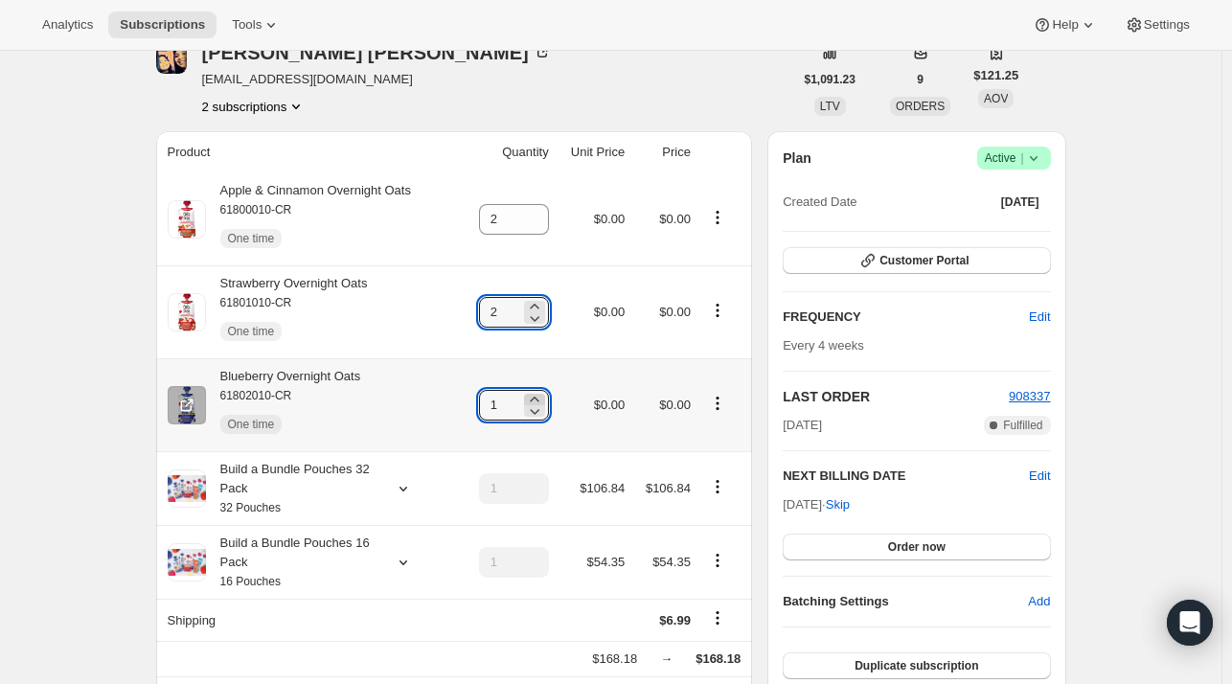
click at [538, 401] on icon at bounding box center [534, 398] width 9 height 5
click at [544, 407] on icon at bounding box center [534, 410] width 19 height 19
type input "2"
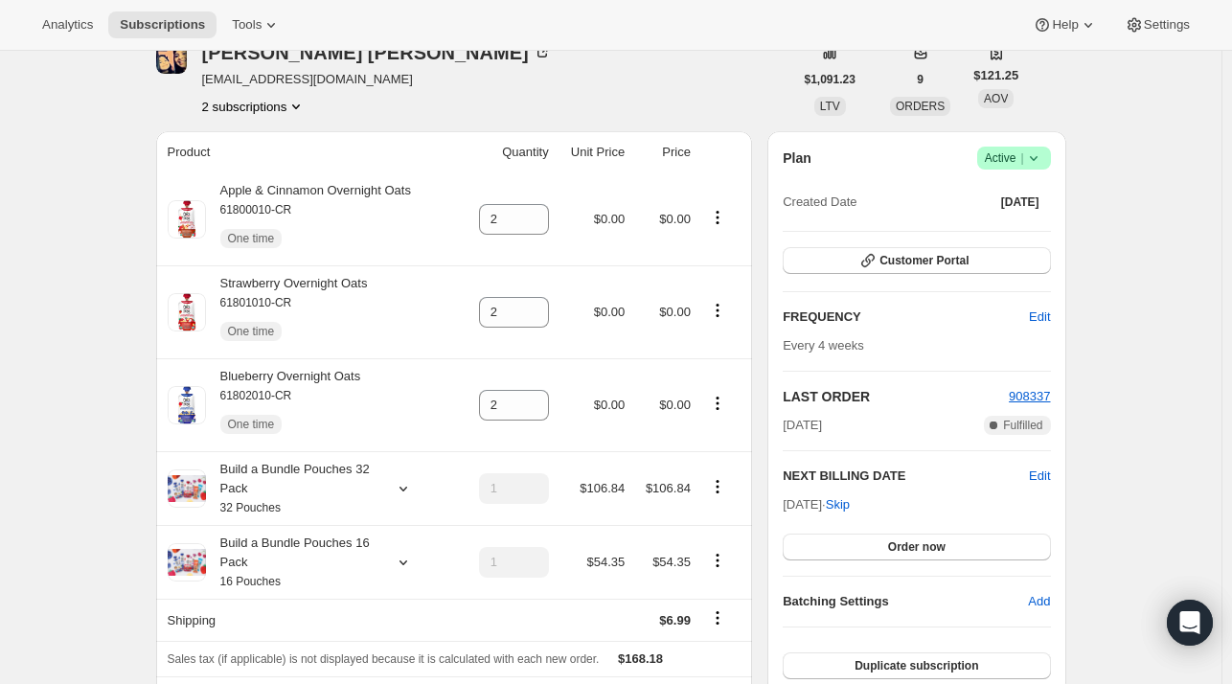
click at [508, 95] on div "[PERSON_NAME] [EMAIL_ADDRESS][DOMAIN_NAME] 2 subscriptions" at bounding box center [474, 79] width 637 height 73
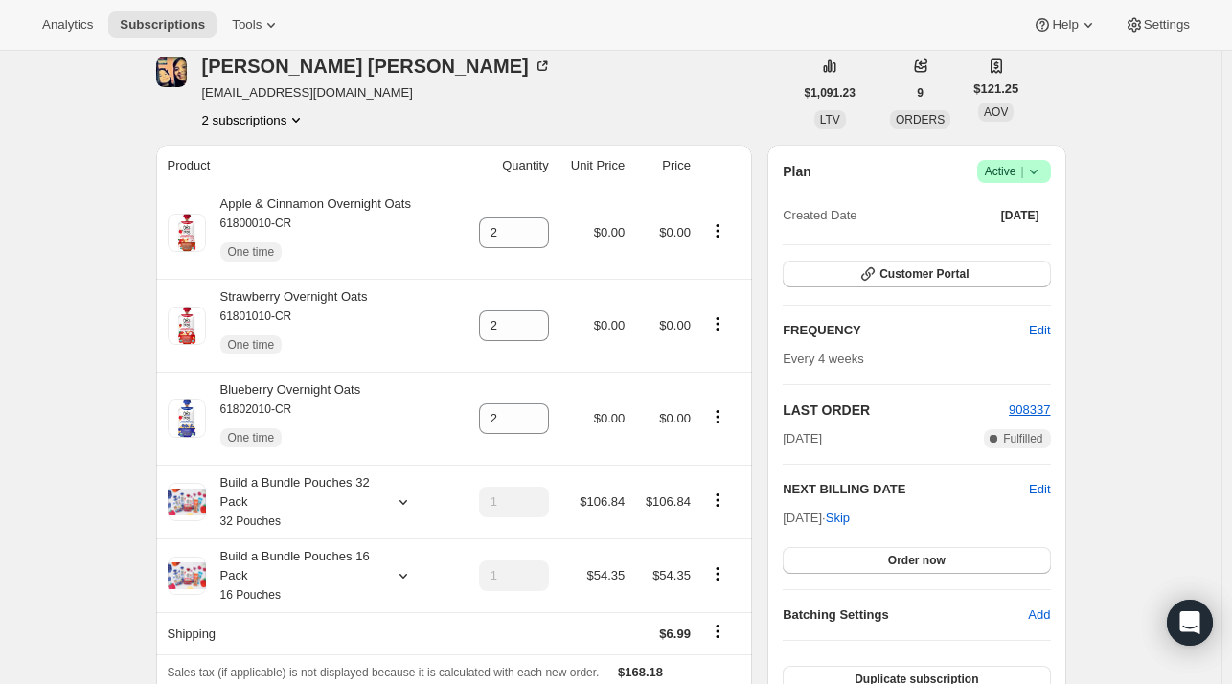
scroll to position [0, 0]
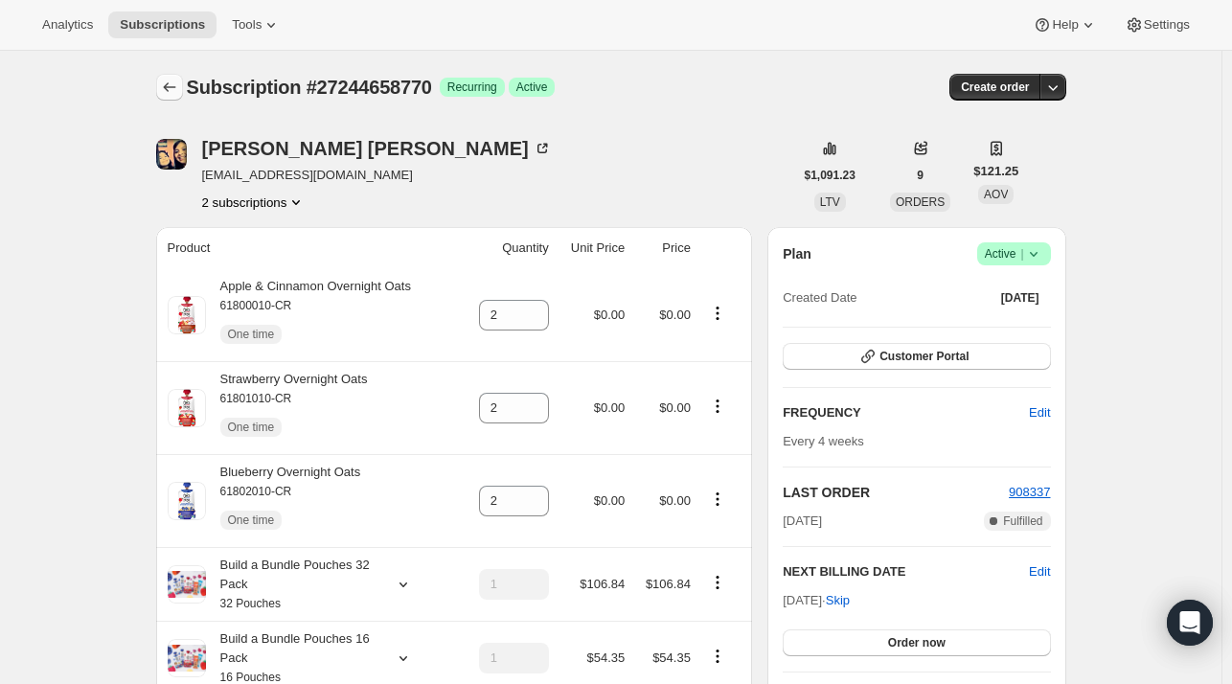
click at [171, 90] on icon "Subscriptions" at bounding box center [169, 87] width 12 height 10
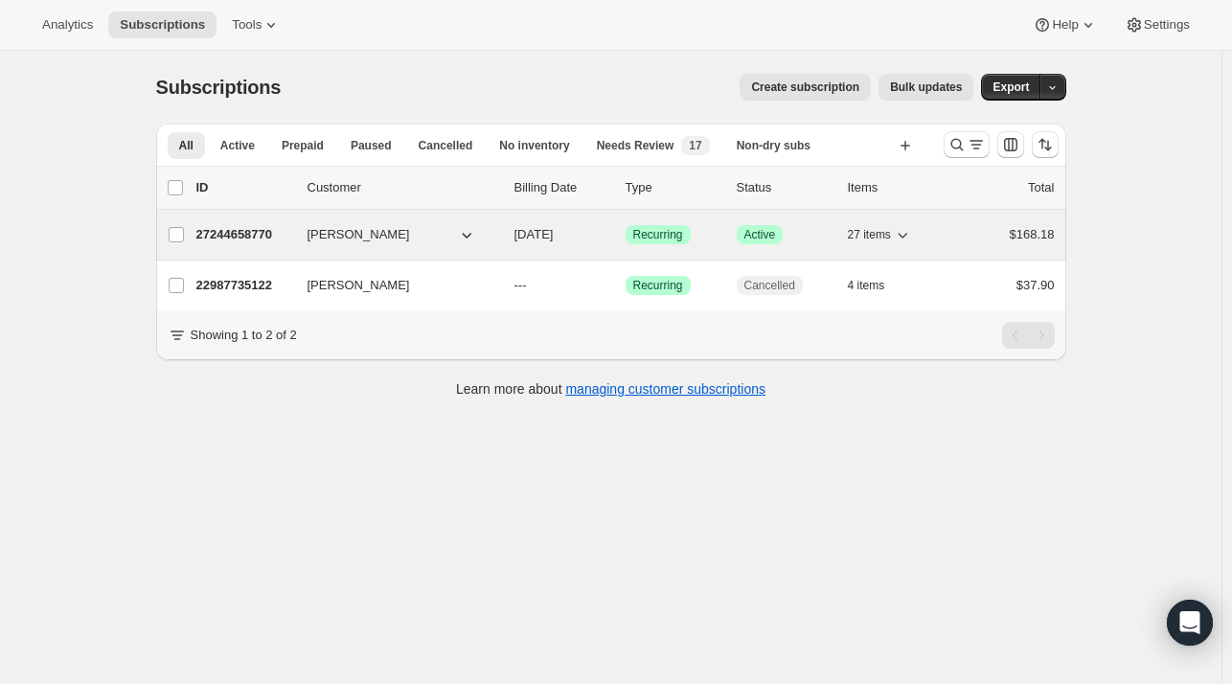
click at [224, 242] on p "27244658770" at bounding box center [244, 234] width 96 height 19
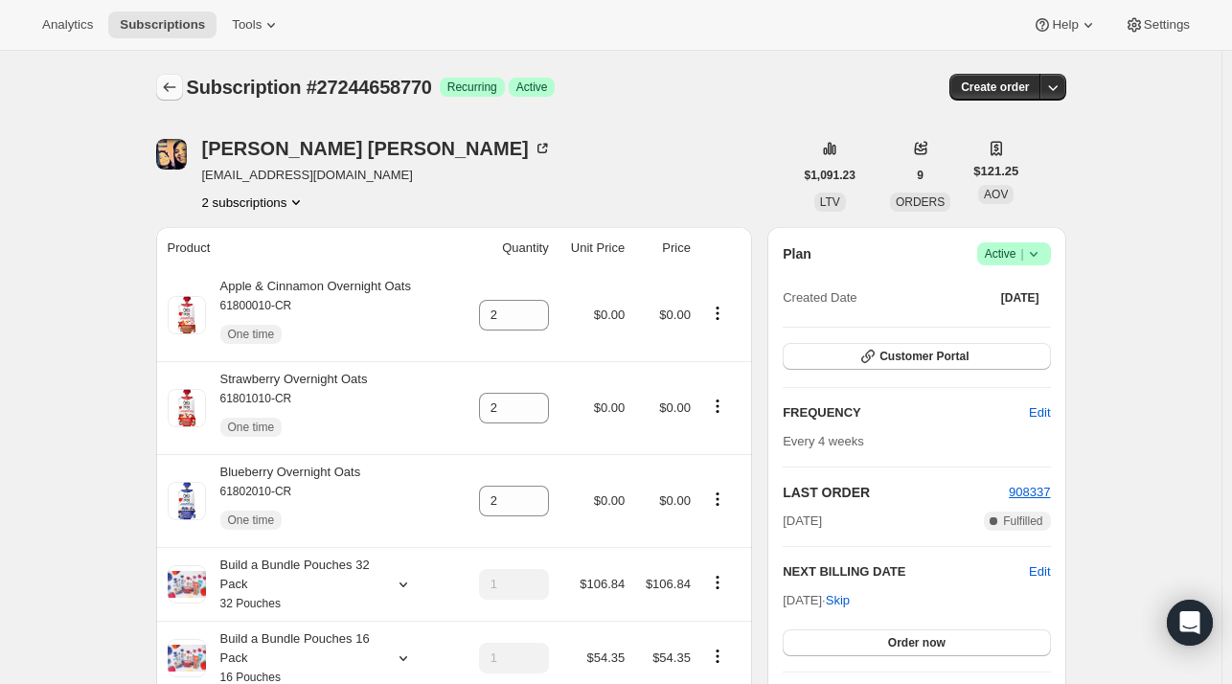
click at [173, 88] on icon "Subscriptions" at bounding box center [169, 87] width 19 height 19
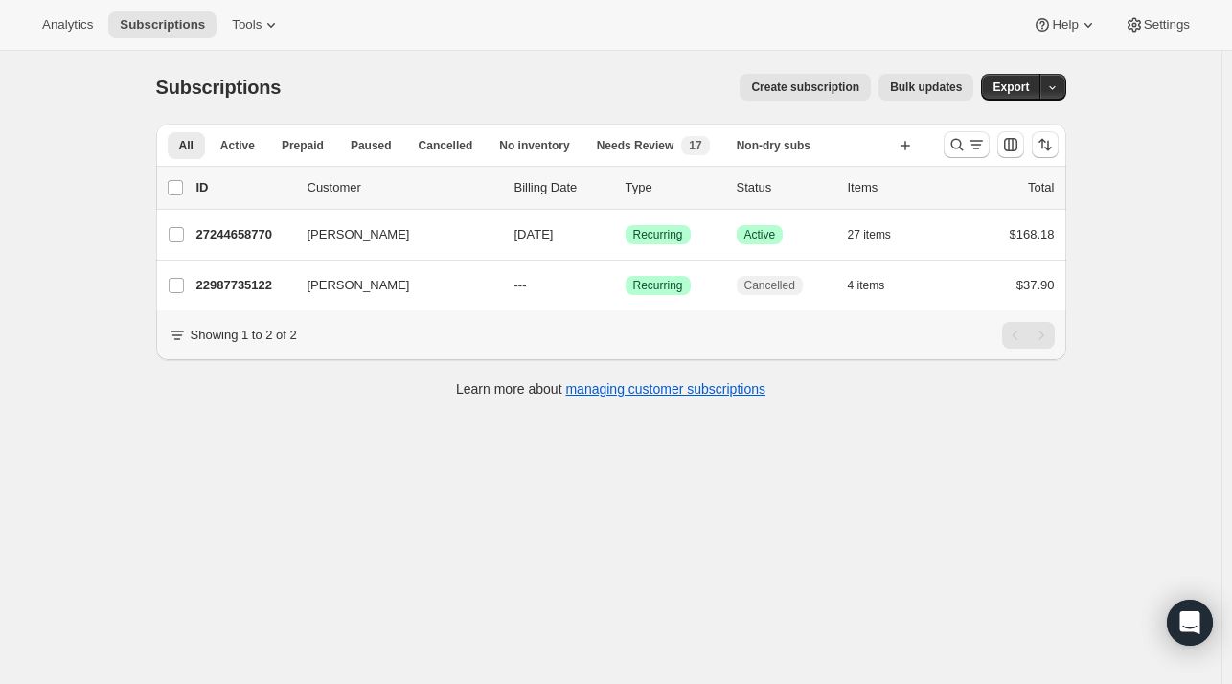
click at [357, 581] on div "Subscriptions. This page is ready Subscriptions Create subscription Bulk update…" at bounding box center [610, 393] width 1221 height 684
click at [954, 141] on icon "Search and filter results" at bounding box center [956, 144] width 19 height 19
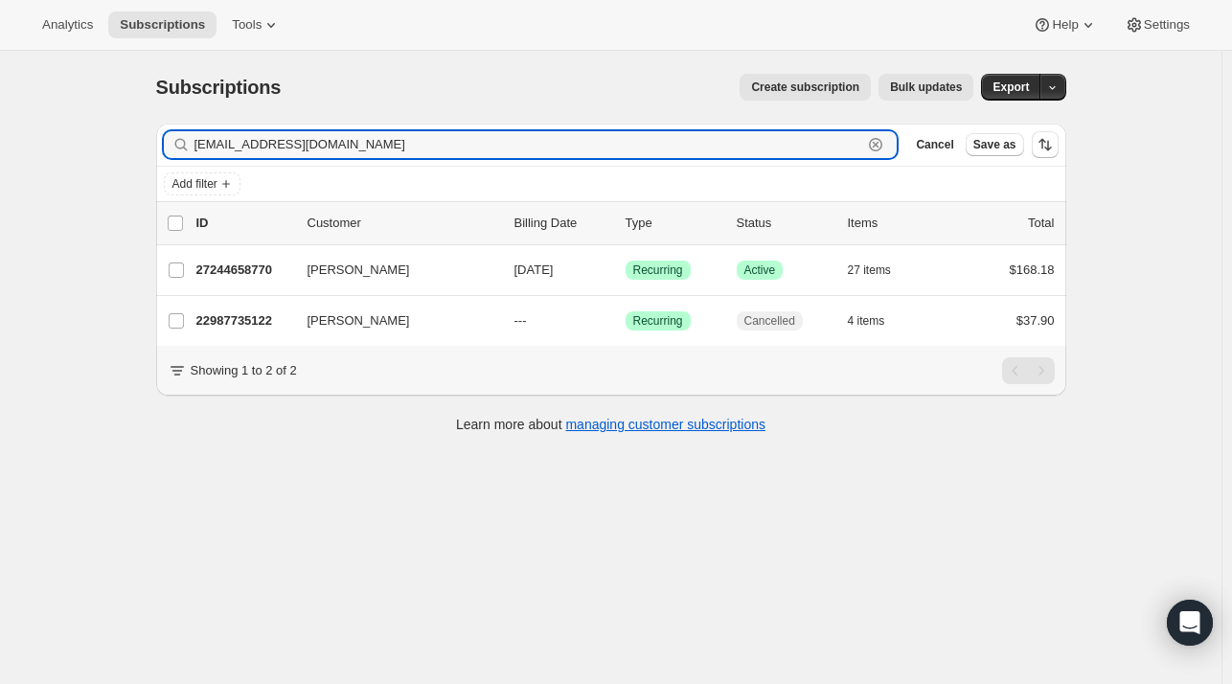
click at [885, 147] on icon "button" at bounding box center [875, 144] width 19 height 19
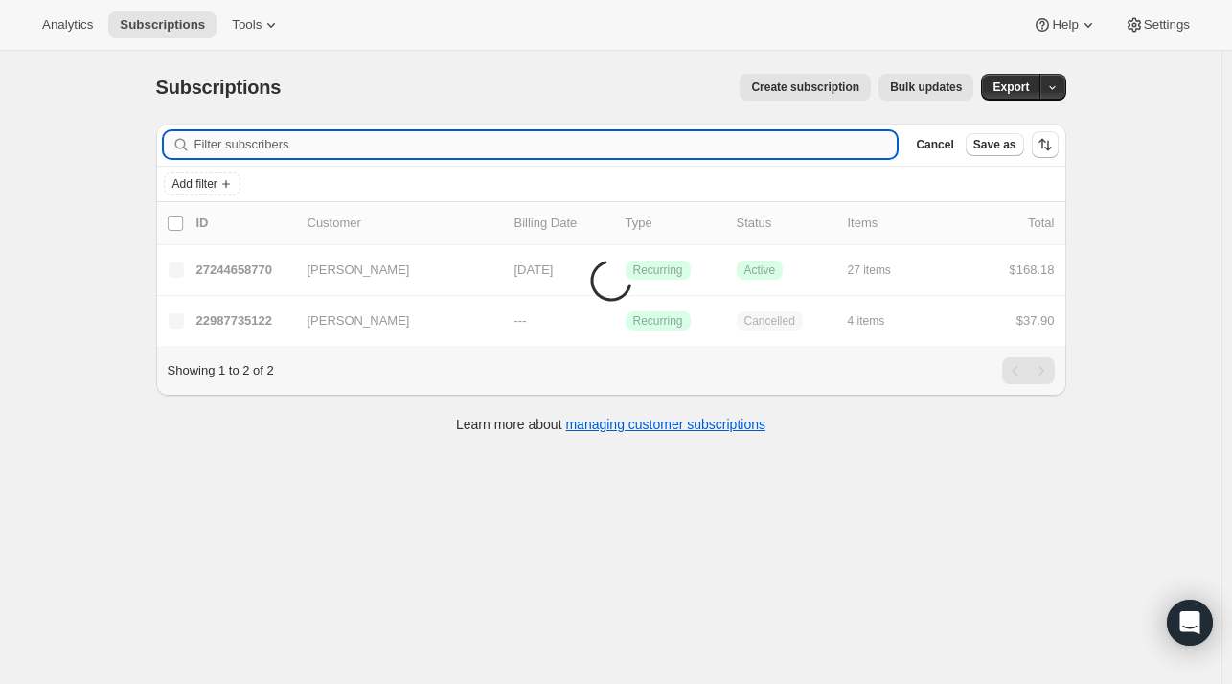
paste input "[EMAIL_ADDRESS][DOMAIN_NAME]"
type input "[EMAIL_ADDRESS][DOMAIN_NAME]"
click at [225, 584] on div "Subscriptions. This page is ready Subscriptions Create subscription Bulk update…" at bounding box center [610, 393] width 1221 height 684
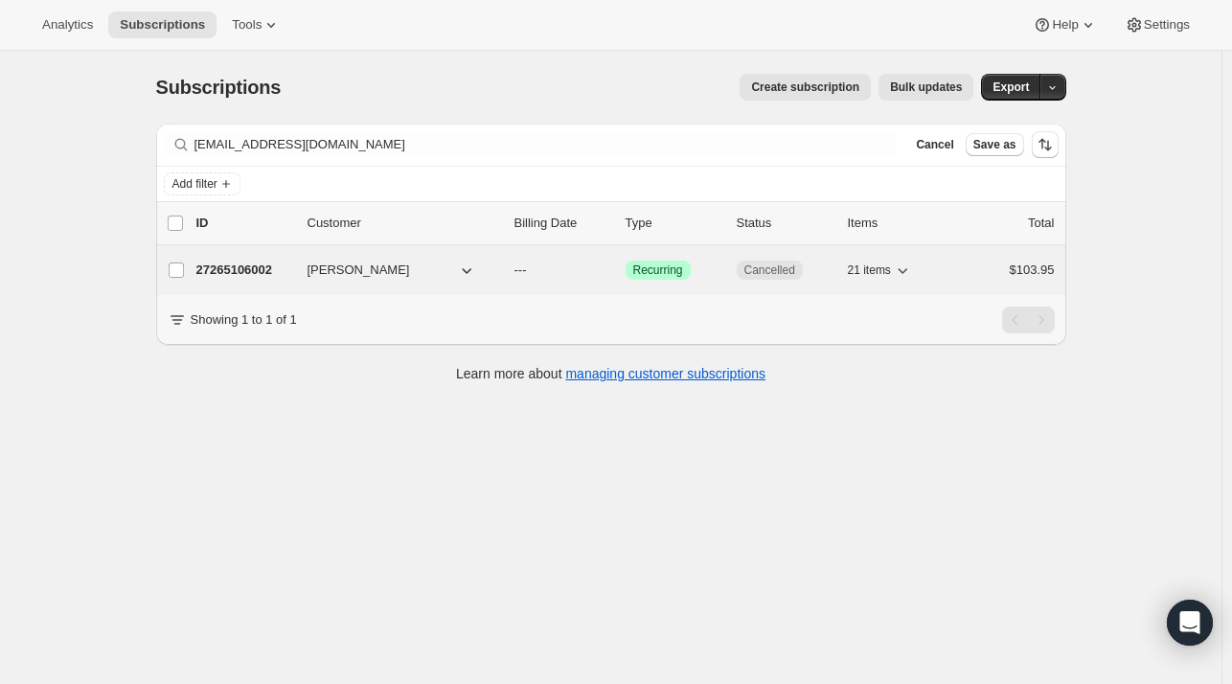
click at [230, 269] on p "27265106002" at bounding box center [244, 269] width 96 height 19
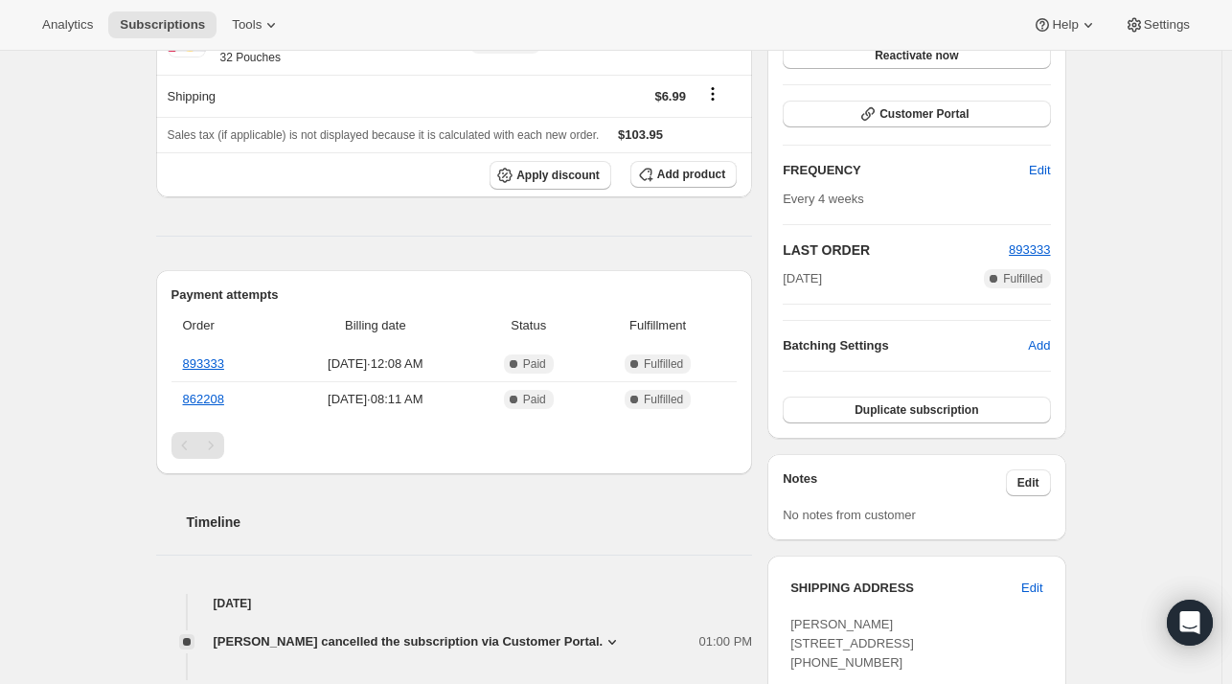
scroll to position [383, 0]
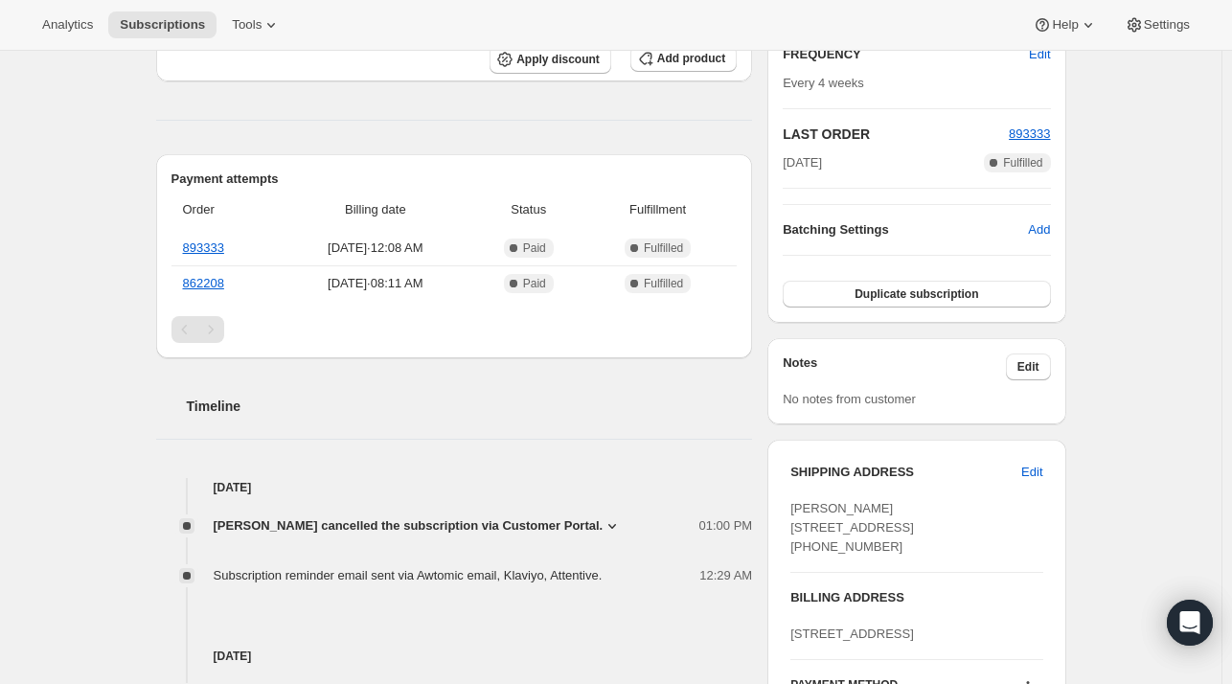
click at [387, 532] on span "[PERSON_NAME] cancelled the subscription via Customer Portal." at bounding box center [409, 525] width 390 height 19
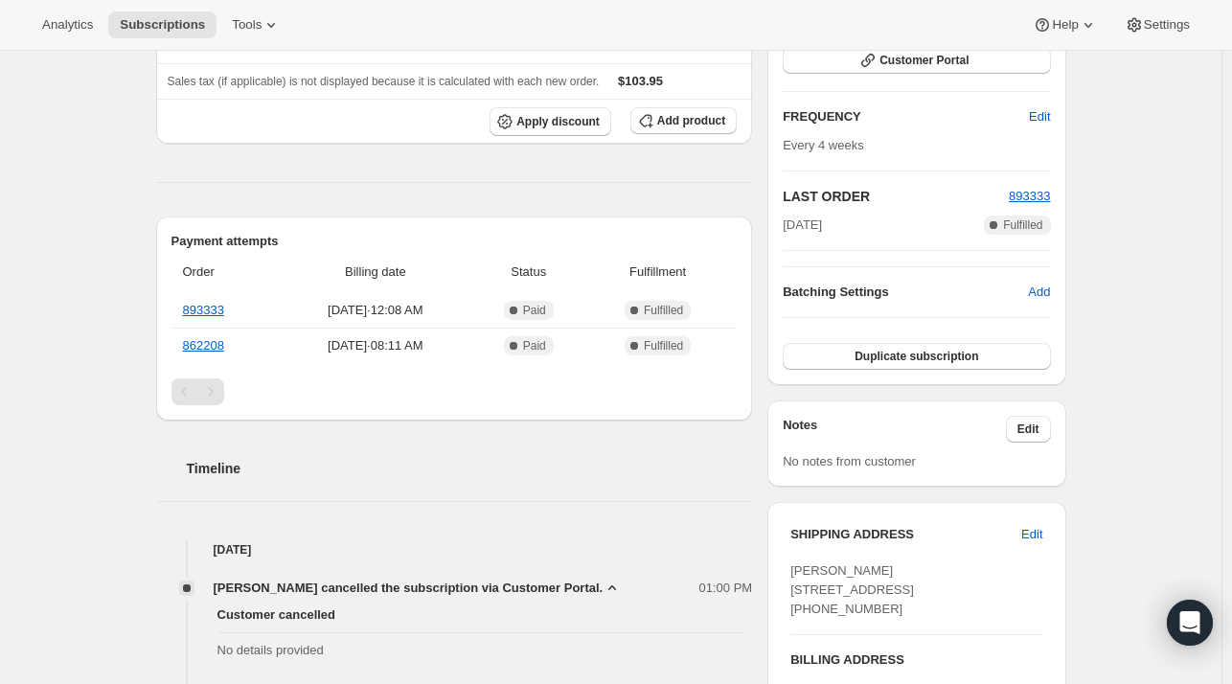
scroll to position [0, 0]
